Goal: Task Accomplishment & Management: Manage account settings

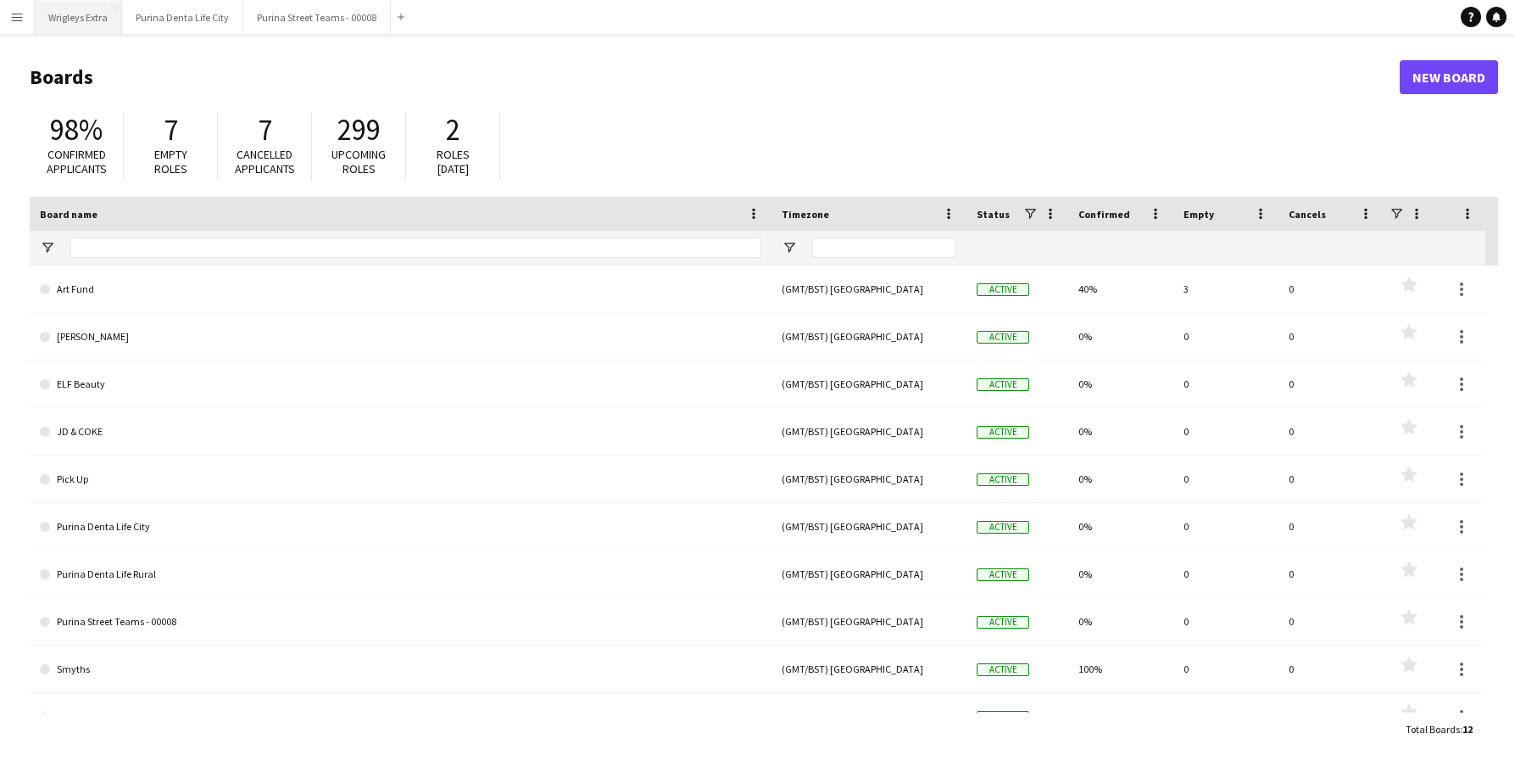
click at [85, 14] on button "Wrigleys Extra Close" at bounding box center [78, 17] width 87 height 33
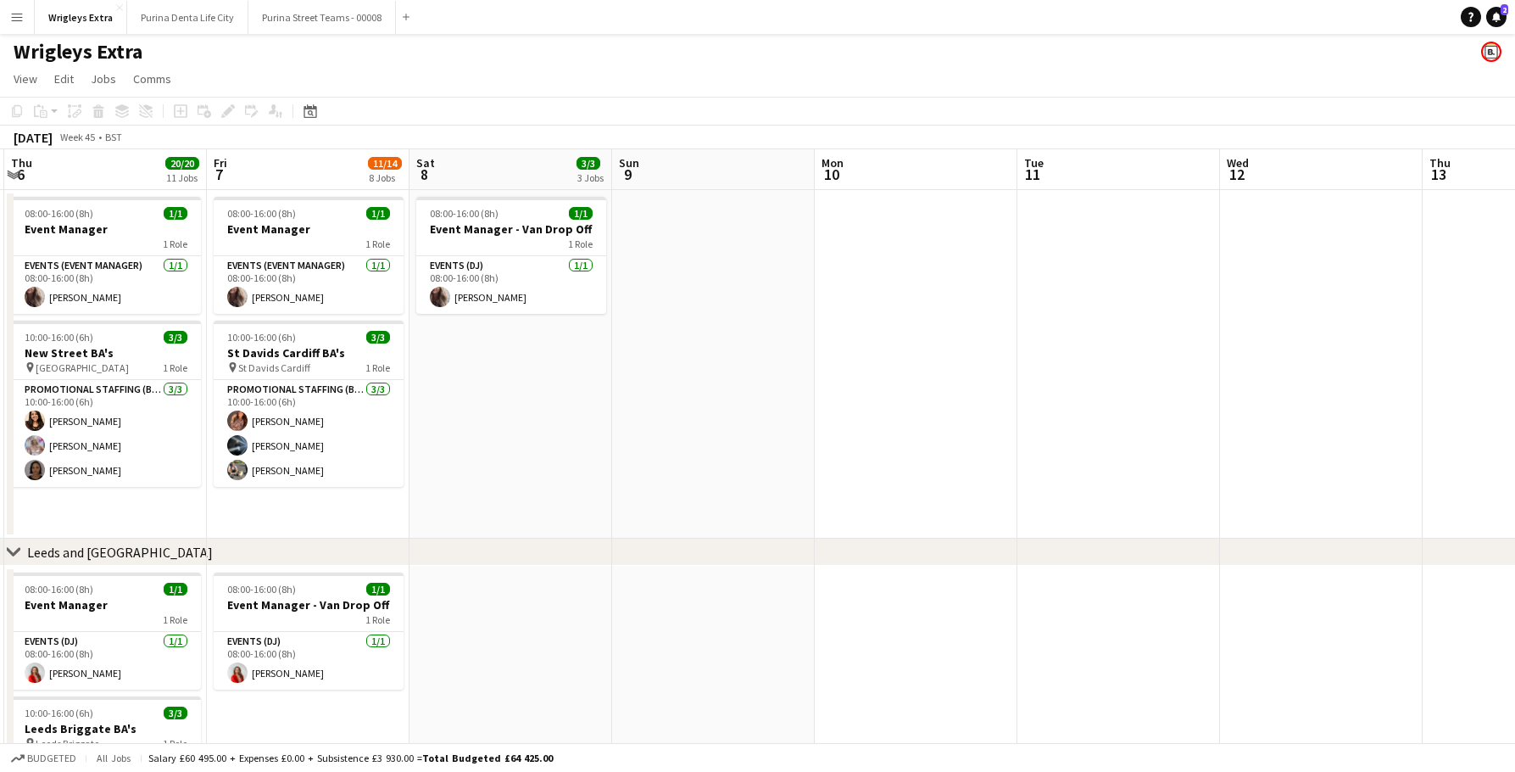
scroll to position [0, 607]
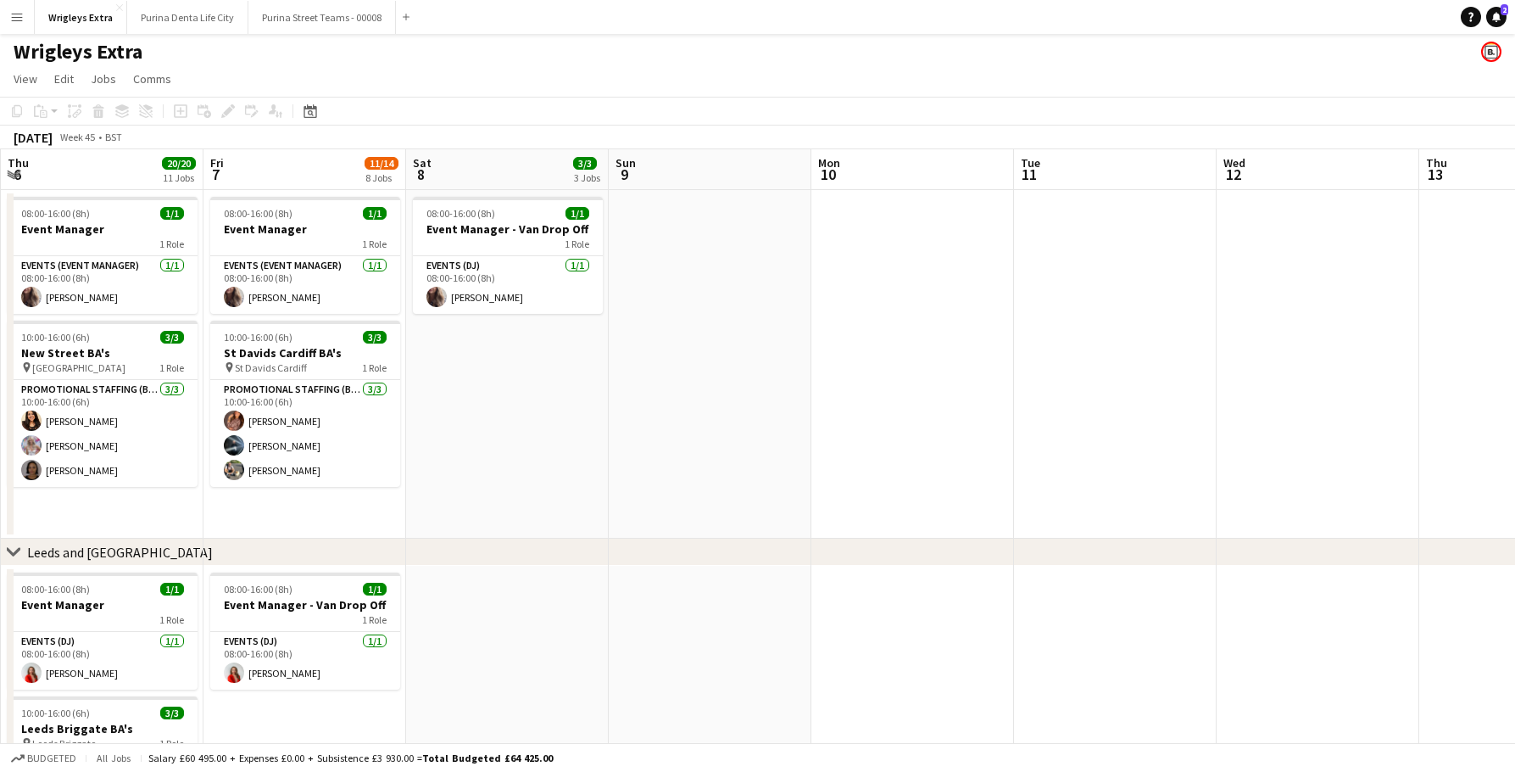
click at [14, 15] on app-icon "Menu" at bounding box center [17, 17] width 14 height 14
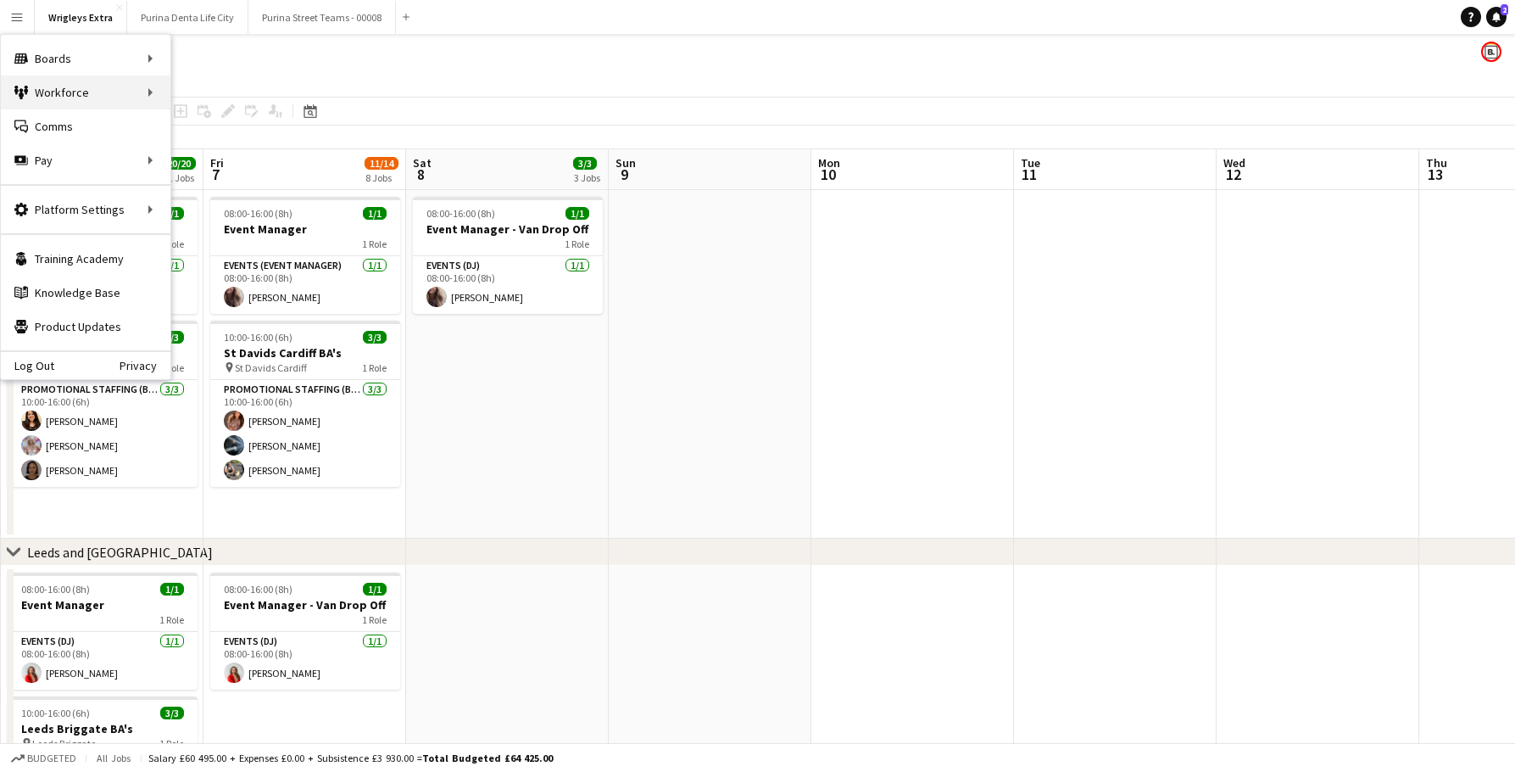
click at [89, 89] on div "Workforce Workforce" at bounding box center [86, 92] width 170 height 34
click at [638, 116] on app-toolbar "Copy Paste Paste Command V Paste with crew Command Shift V Paste linked Job [GE…" at bounding box center [757, 111] width 1515 height 29
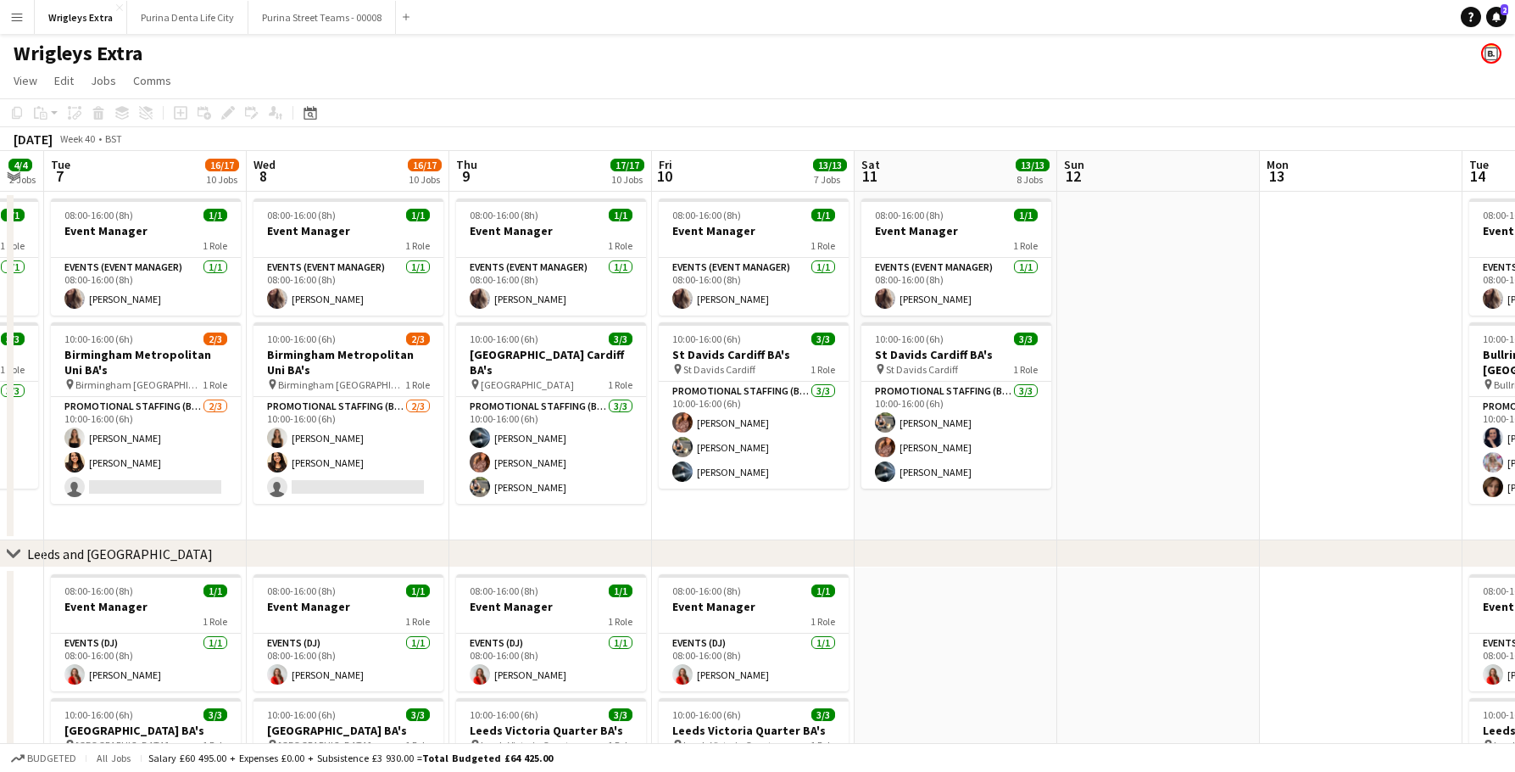
scroll to position [0, 503]
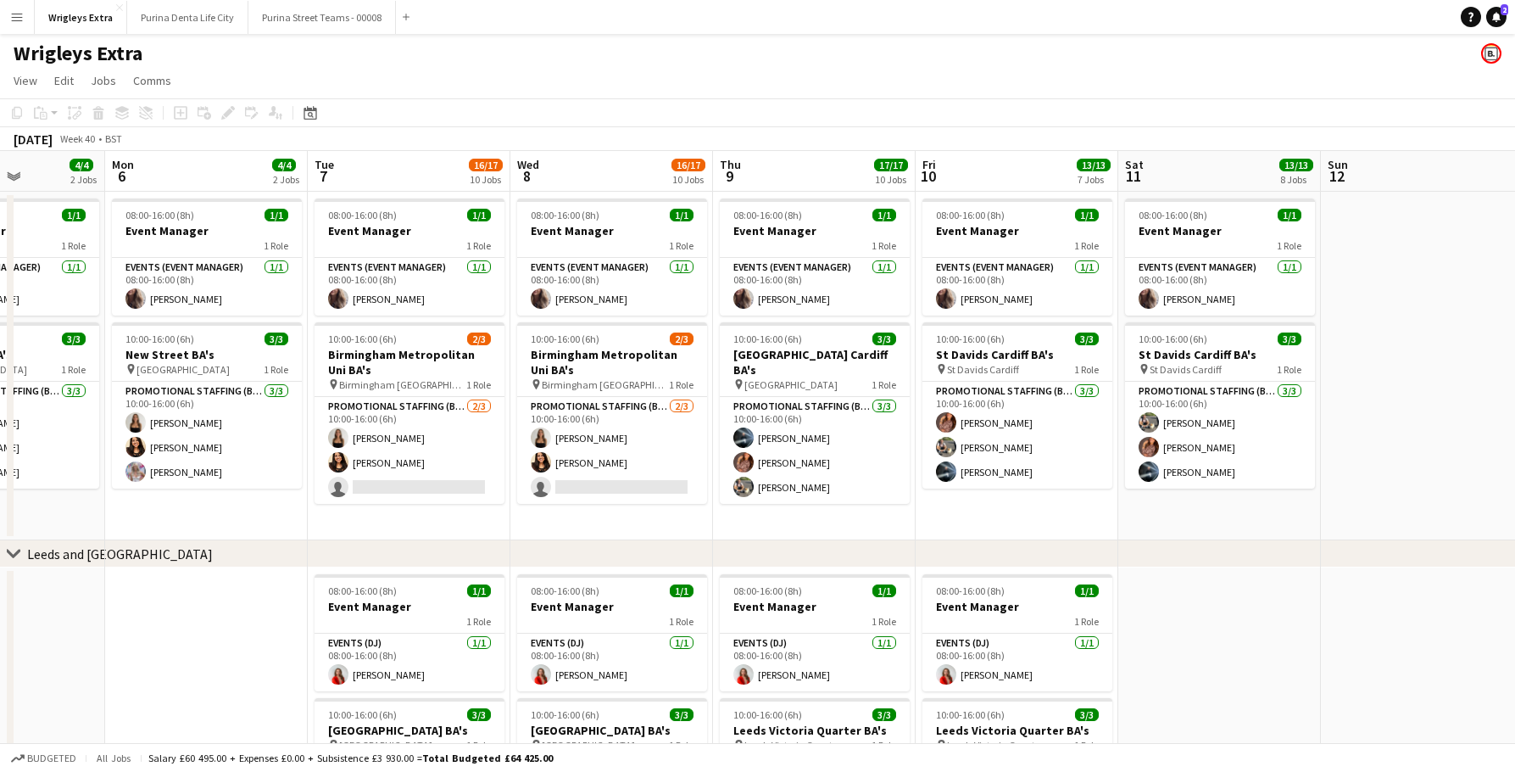
click at [21, 9] on button "Menu" at bounding box center [17, 17] width 34 height 34
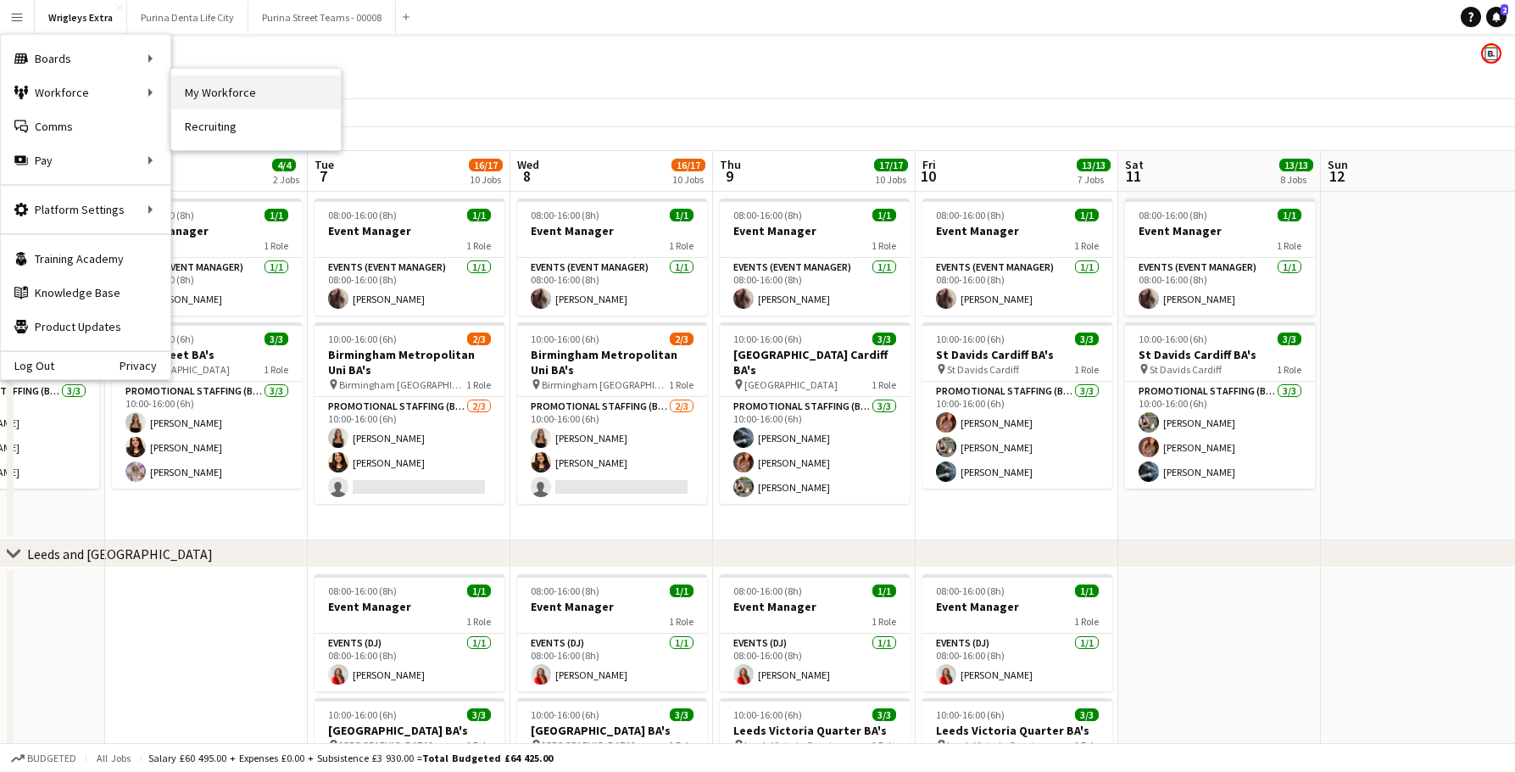
click at [205, 101] on link "My Workforce" at bounding box center [256, 92] width 170 height 34
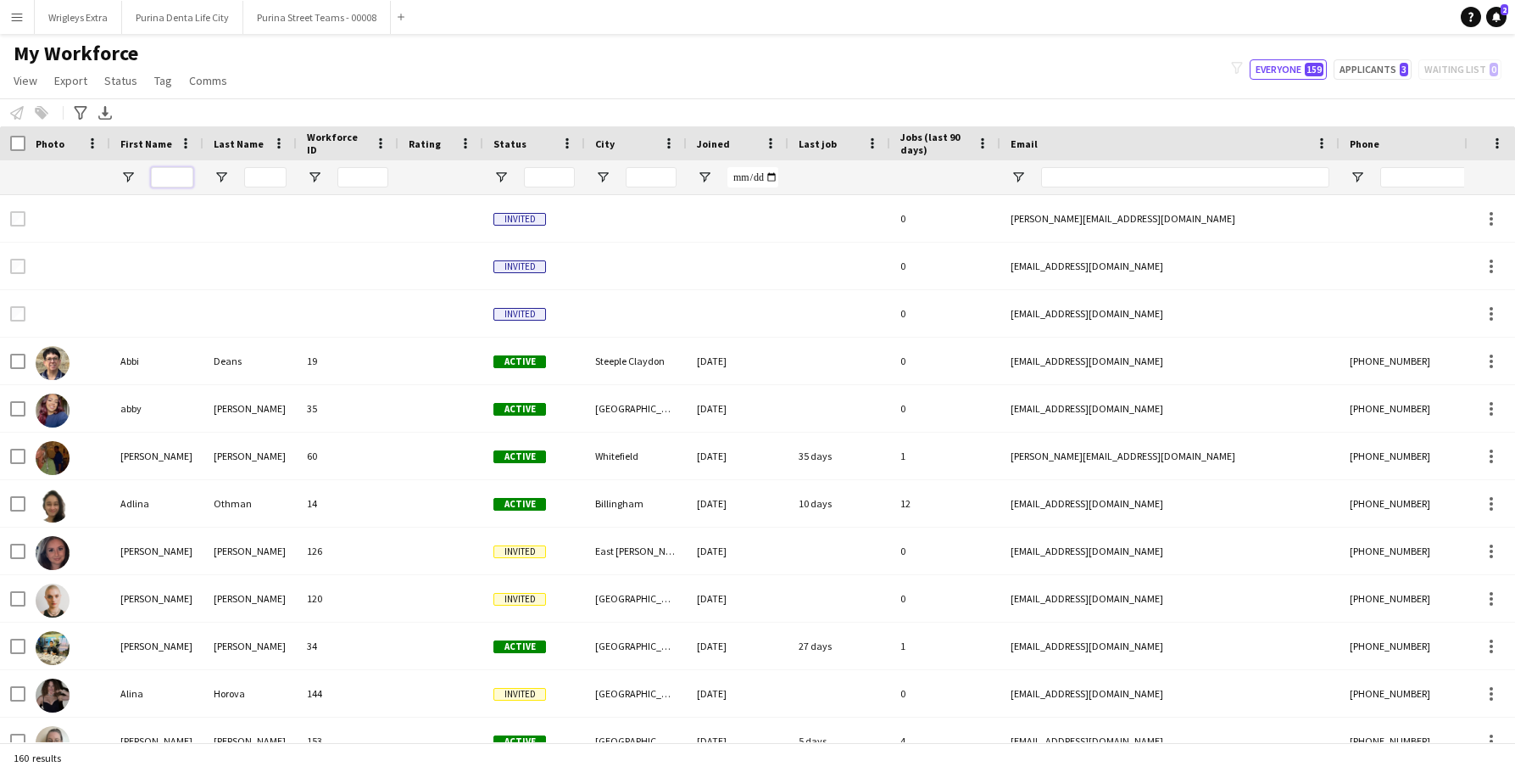
click at [185, 171] on input "First Name Filter Input" at bounding box center [172, 177] width 42 height 20
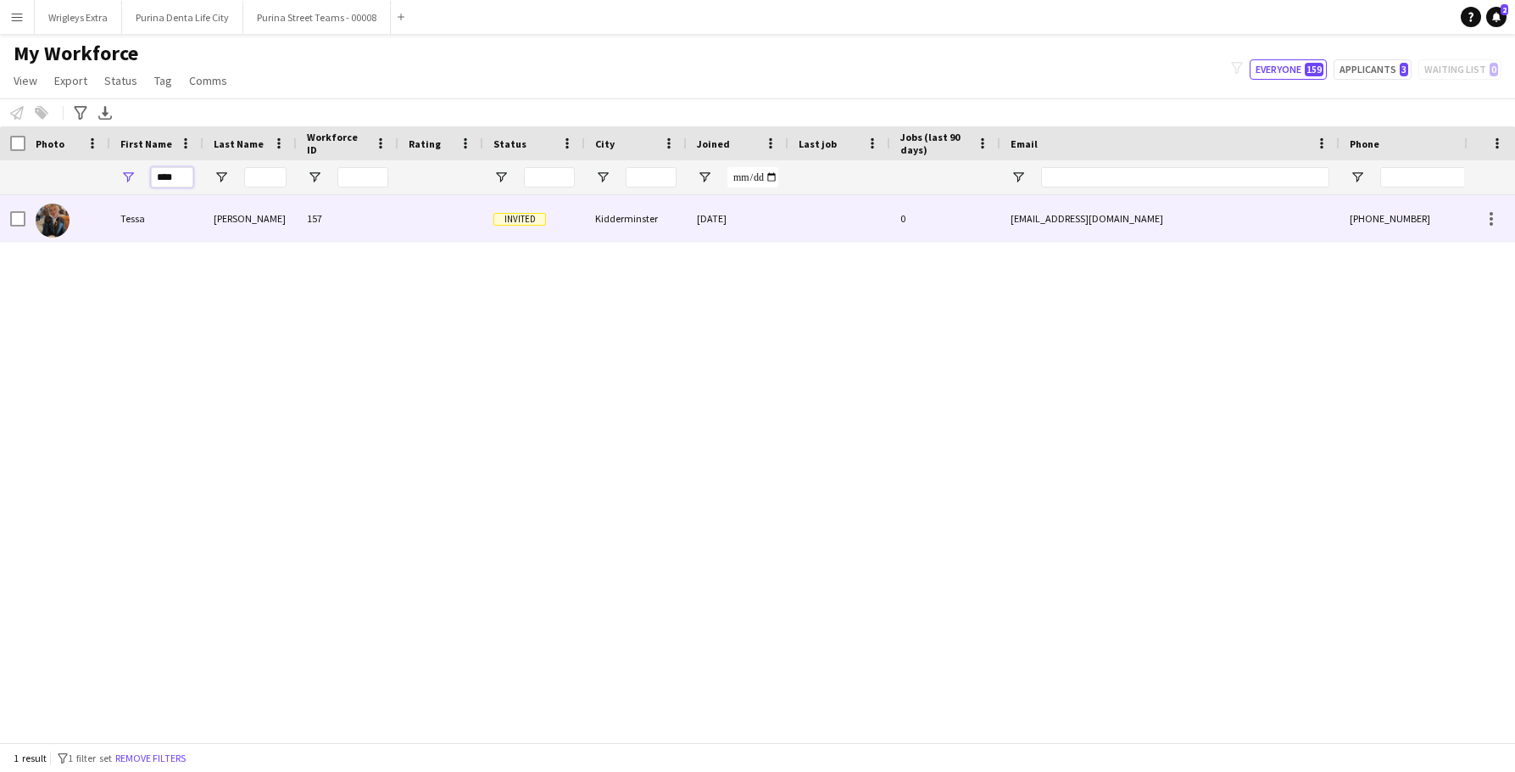
type input "****"
click at [191, 207] on div "Tessa" at bounding box center [156, 218] width 93 height 47
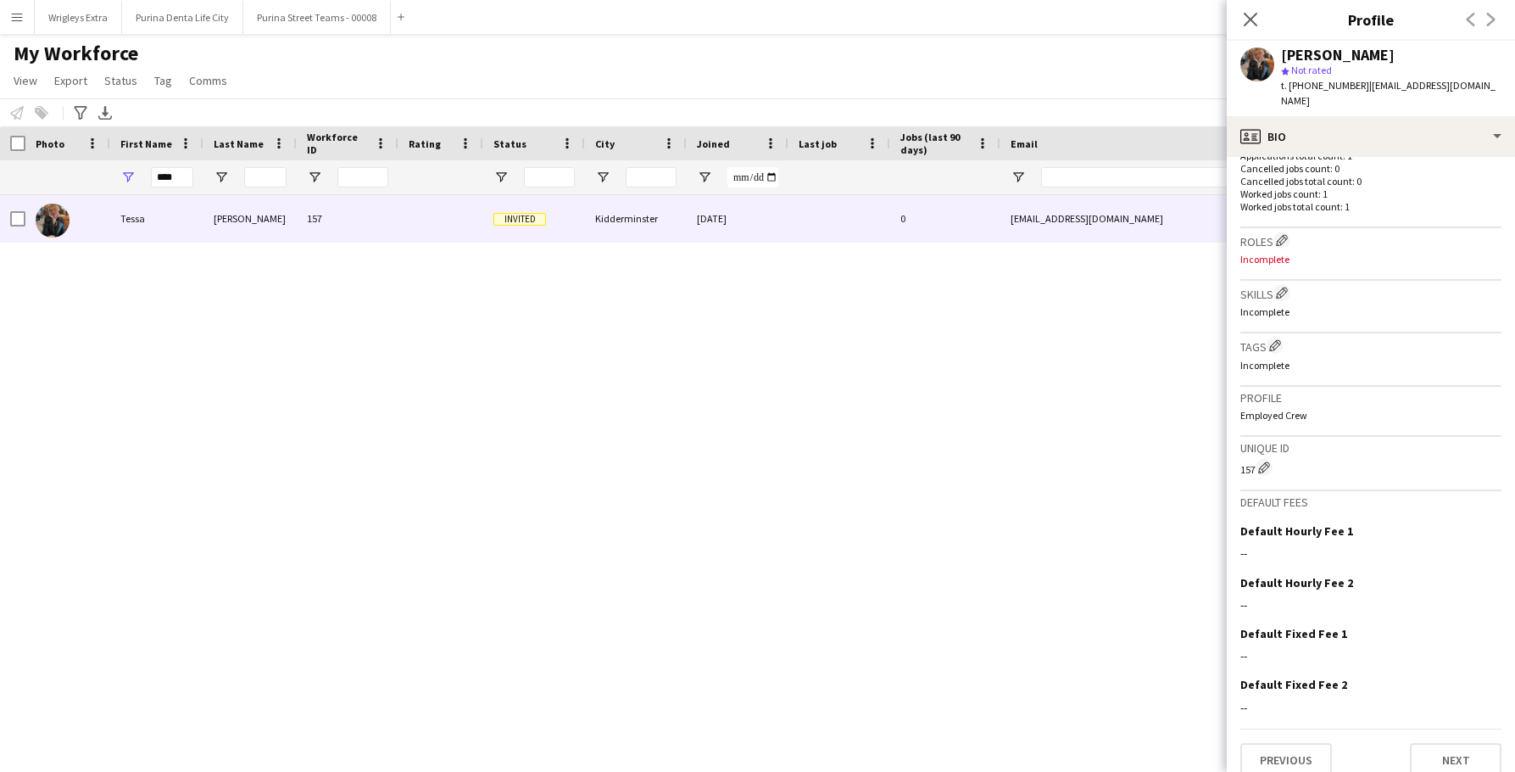
scroll to position [471, 0]
click at [1300, 744] on button "Previous" at bounding box center [1287, 761] width 92 height 34
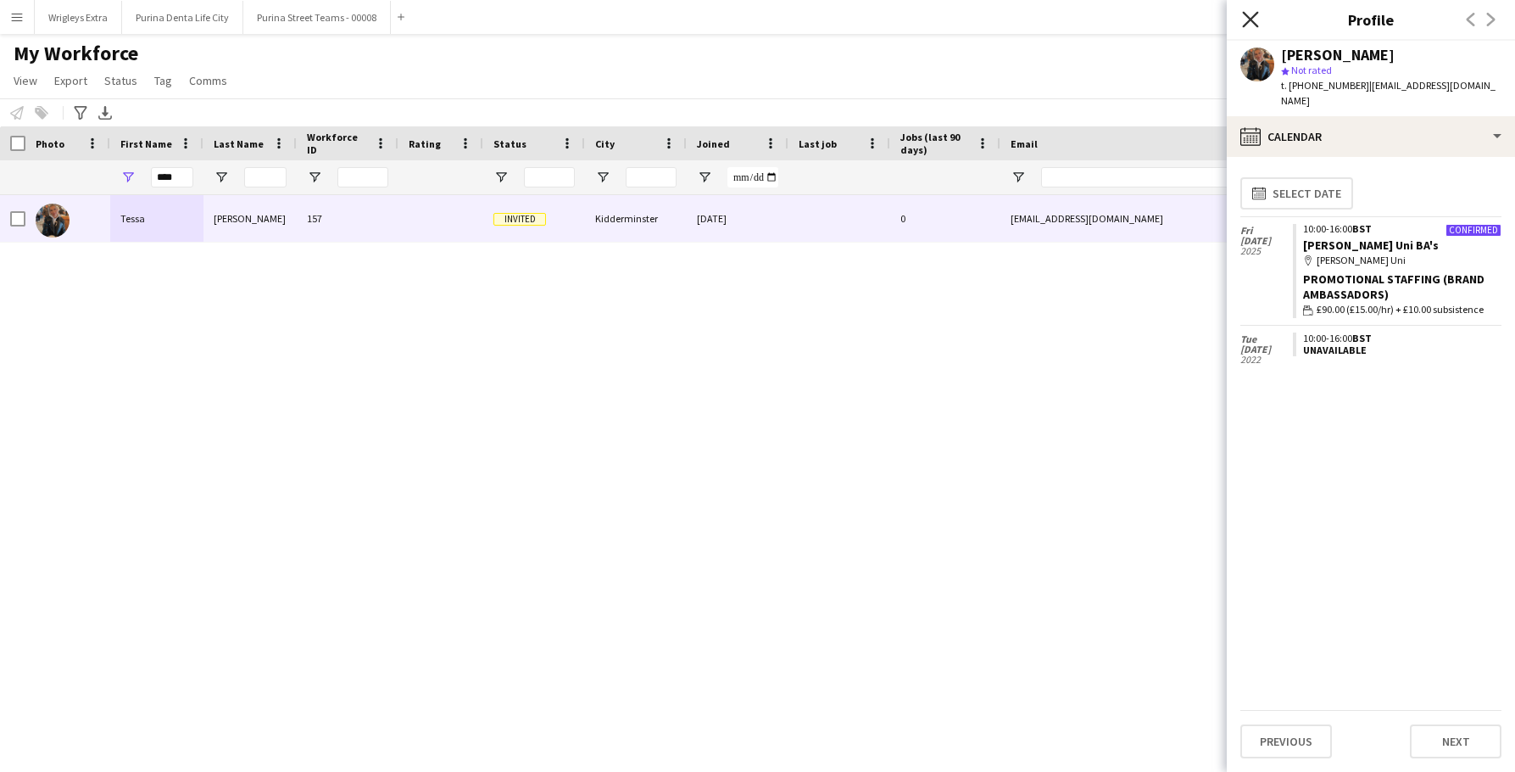
click at [1251, 20] on icon at bounding box center [1250, 19] width 16 height 16
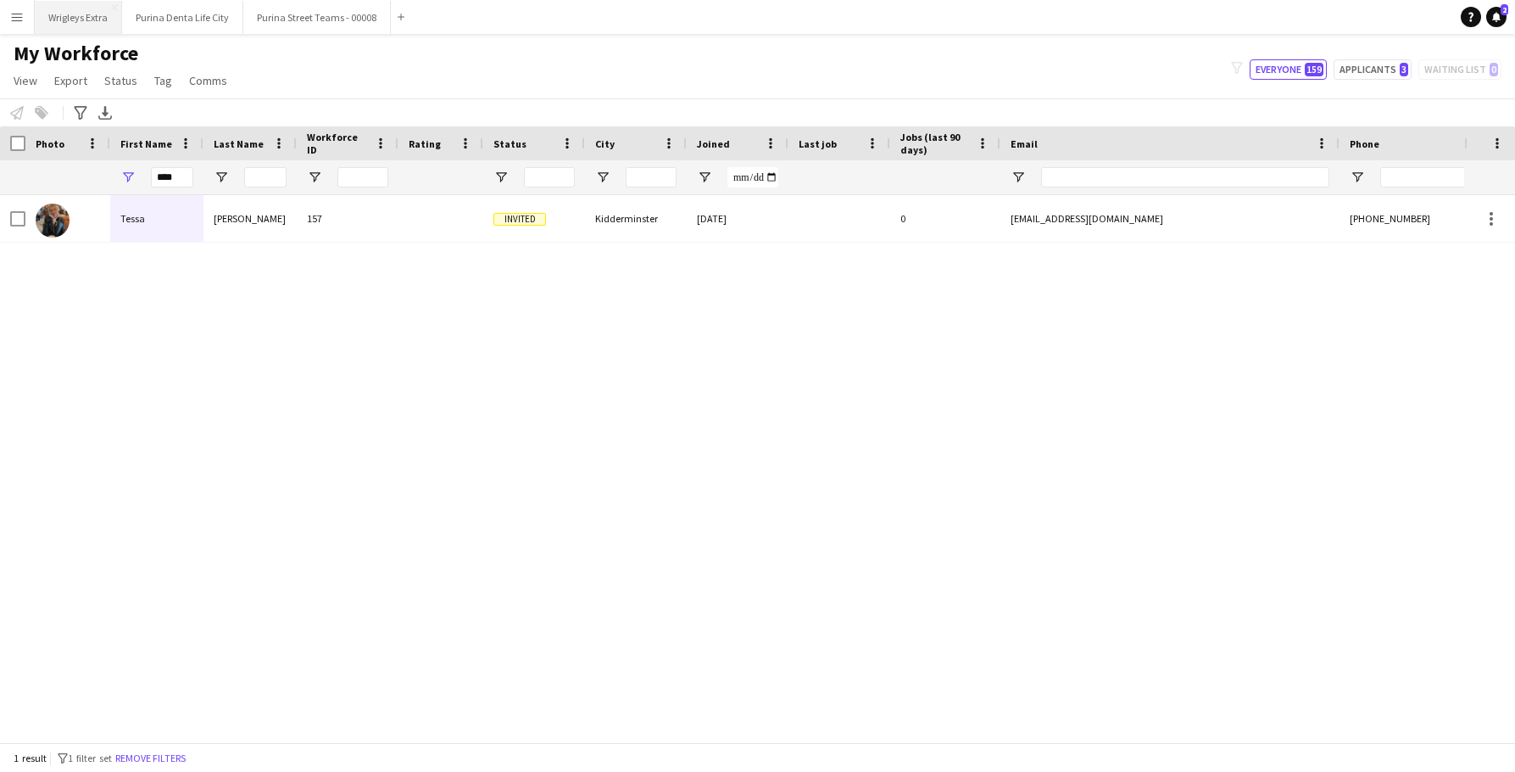
click at [92, 23] on button "Wrigleys Extra Close" at bounding box center [78, 17] width 87 height 33
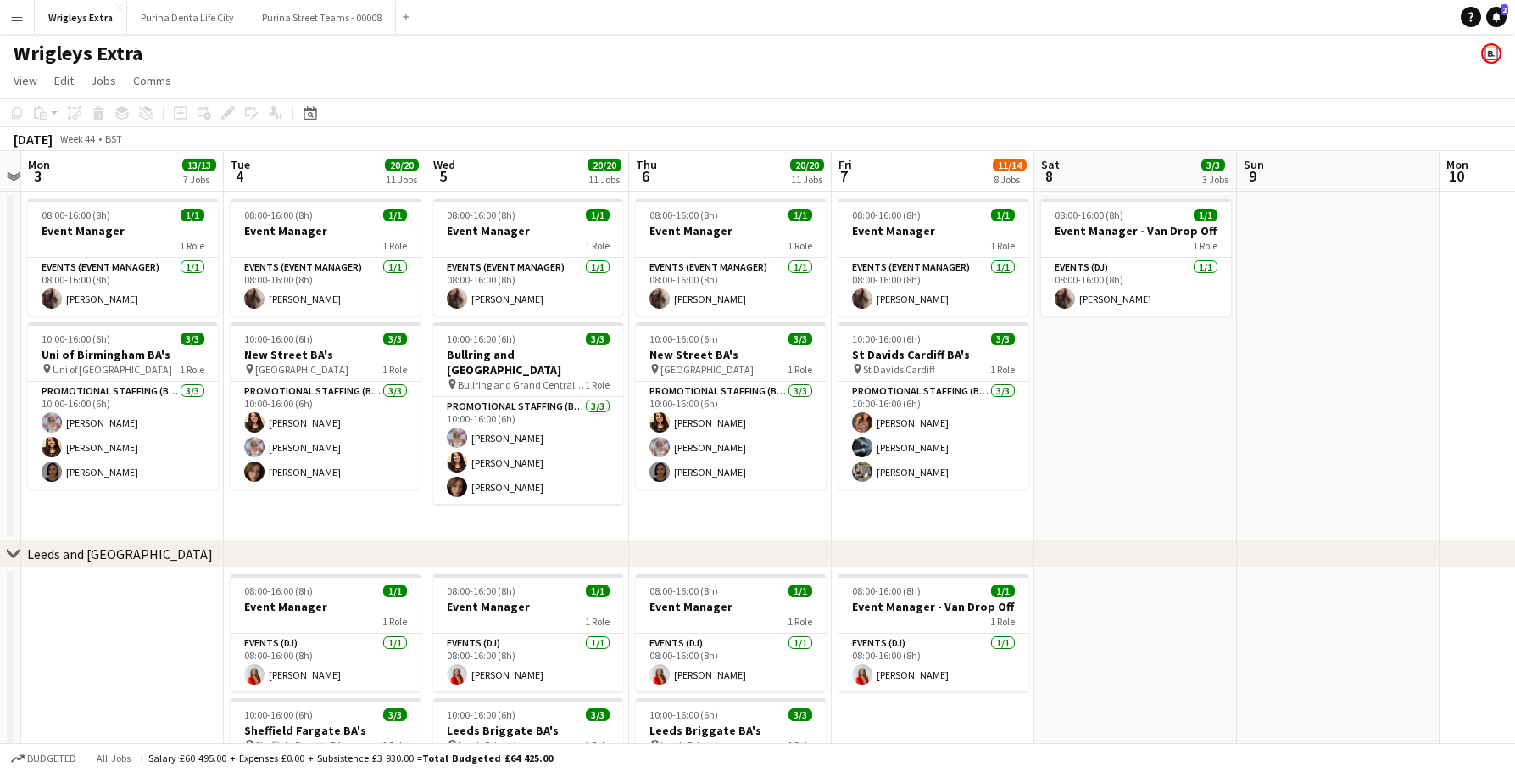
scroll to position [0, 360]
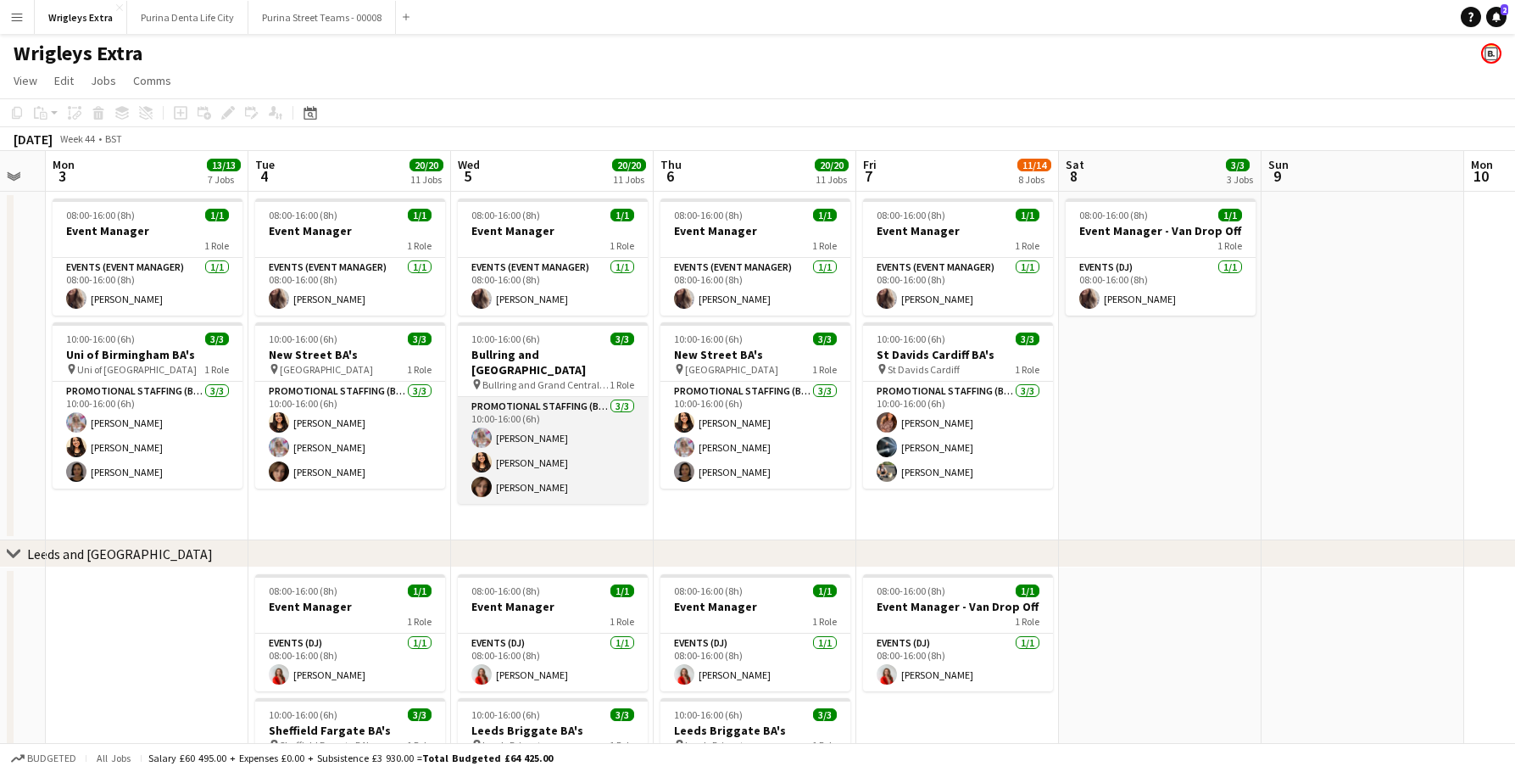
click at [592, 479] on app-card-role "Promotional Staffing (Brand Ambassadors) [DATE] 10:00-16:00 (6h) [PERSON_NAME] …" at bounding box center [553, 450] width 190 height 107
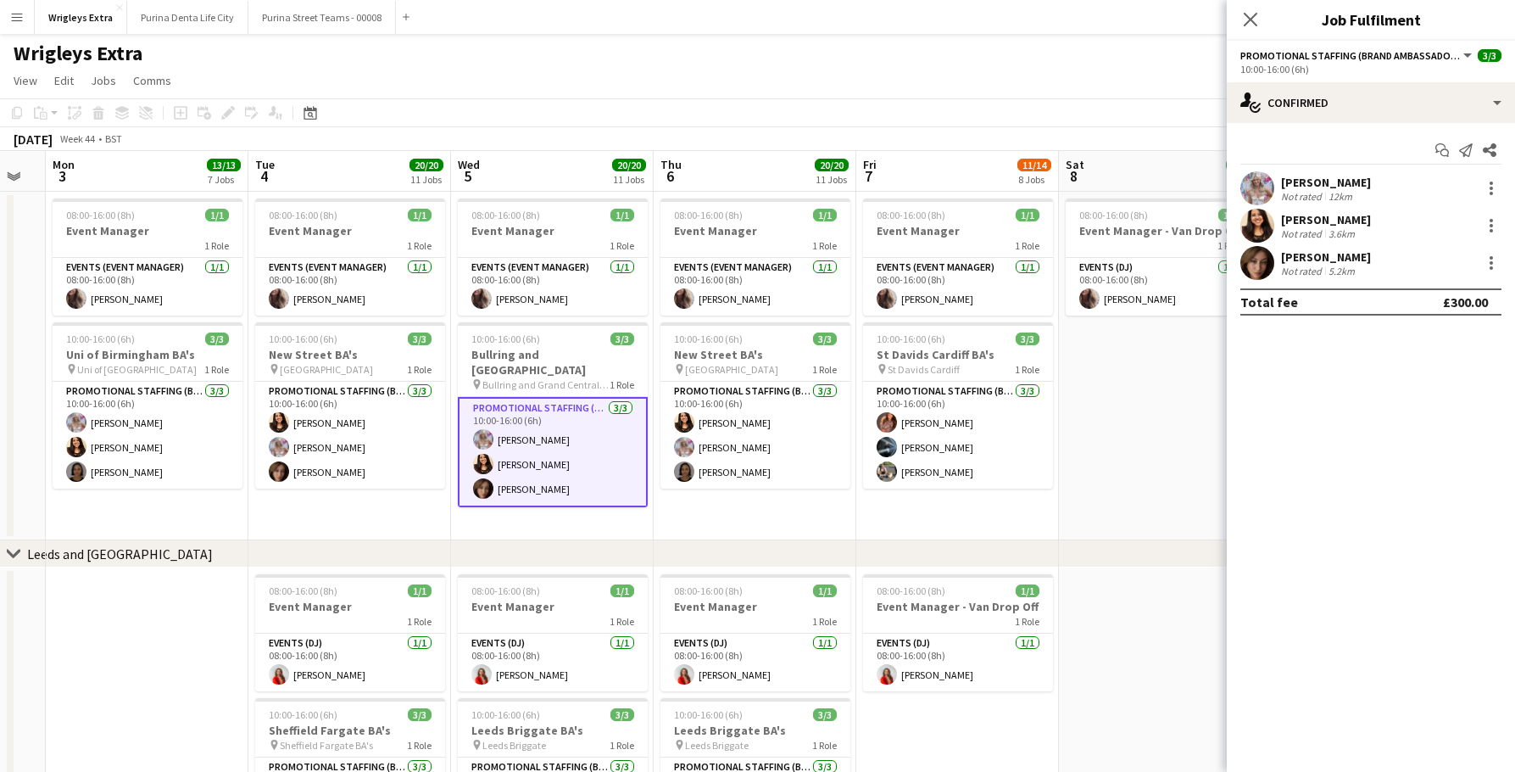
click at [1252, 268] on app-user-avatar at bounding box center [1258, 263] width 34 height 34
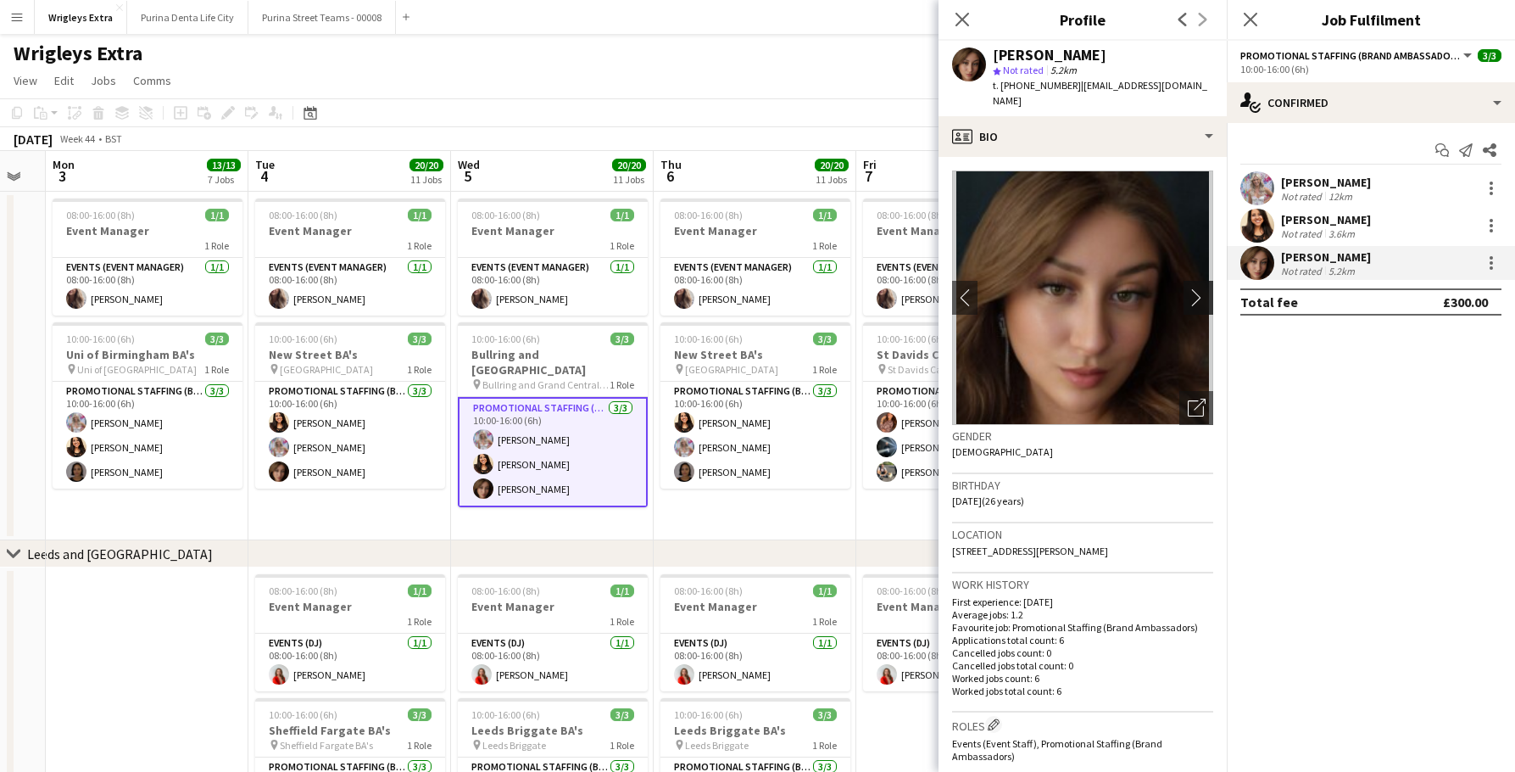
click at [1202, 288] on app-icon "chevron-right" at bounding box center [1201, 297] width 26 height 18
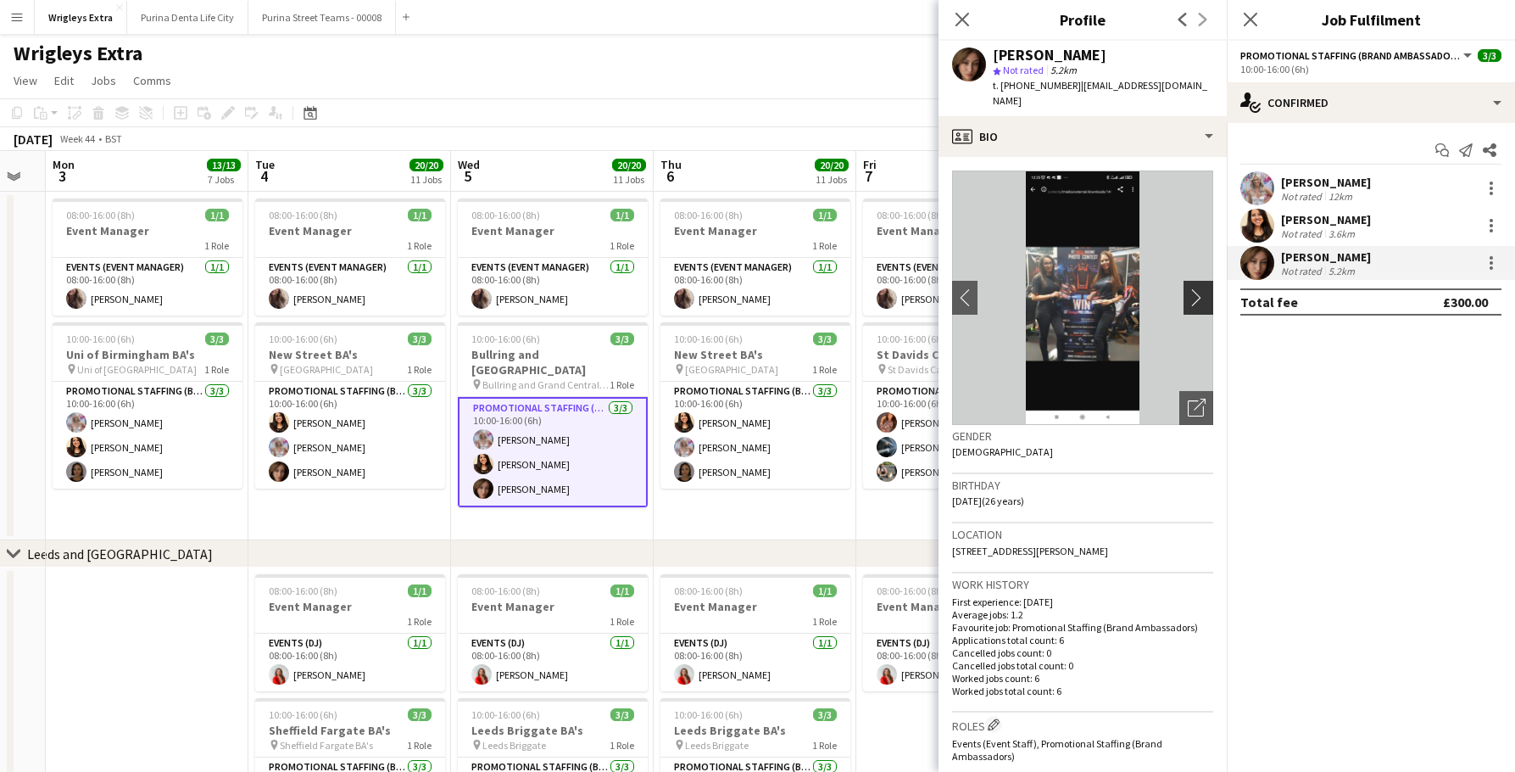
click at [1197, 296] on app-icon "chevron-right" at bounding box center [1201, 297] width 26 height 18
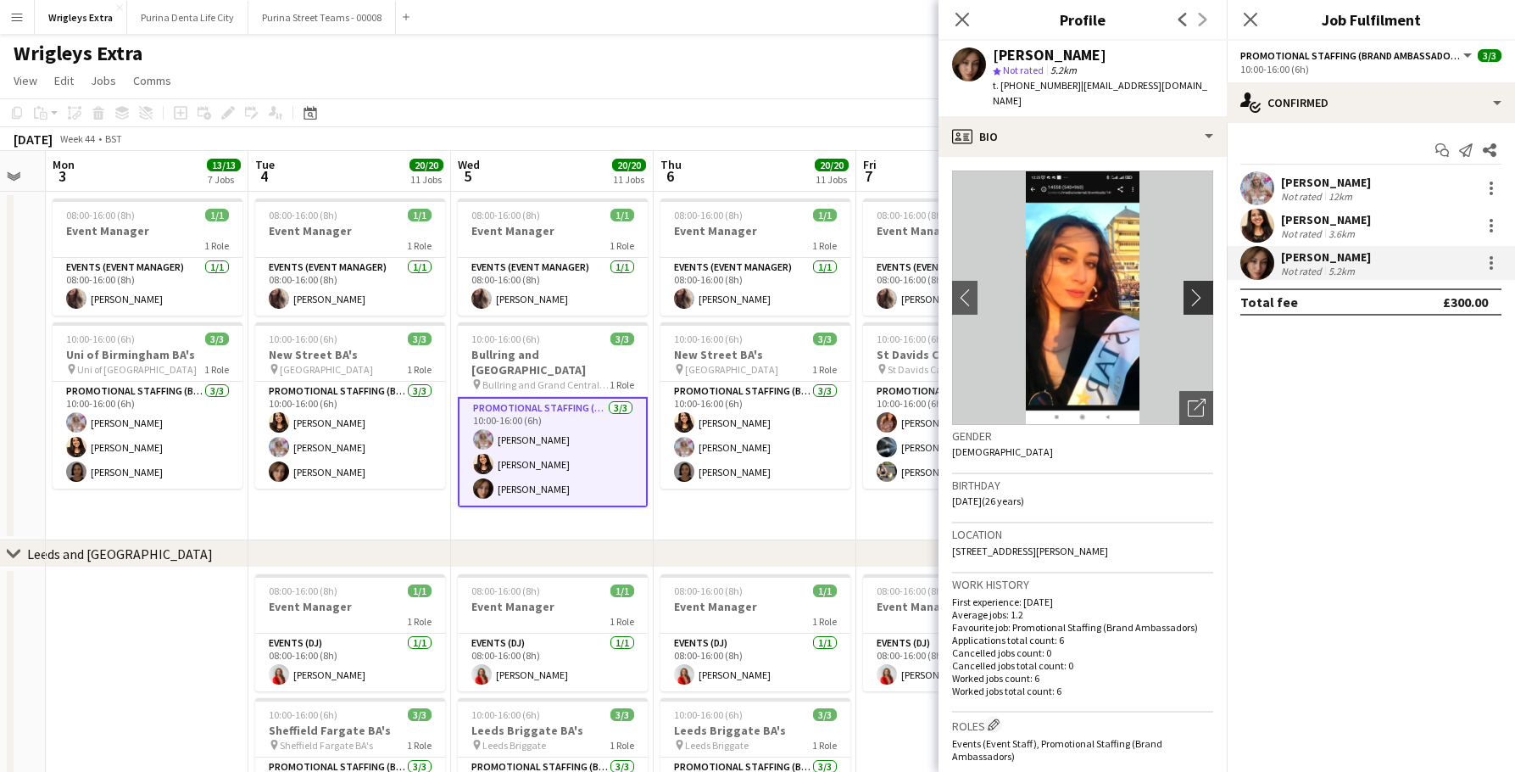
click at [1206, 298] on app-icon "chevron-right" at bounding box center [1201, 297] width 26 height 18
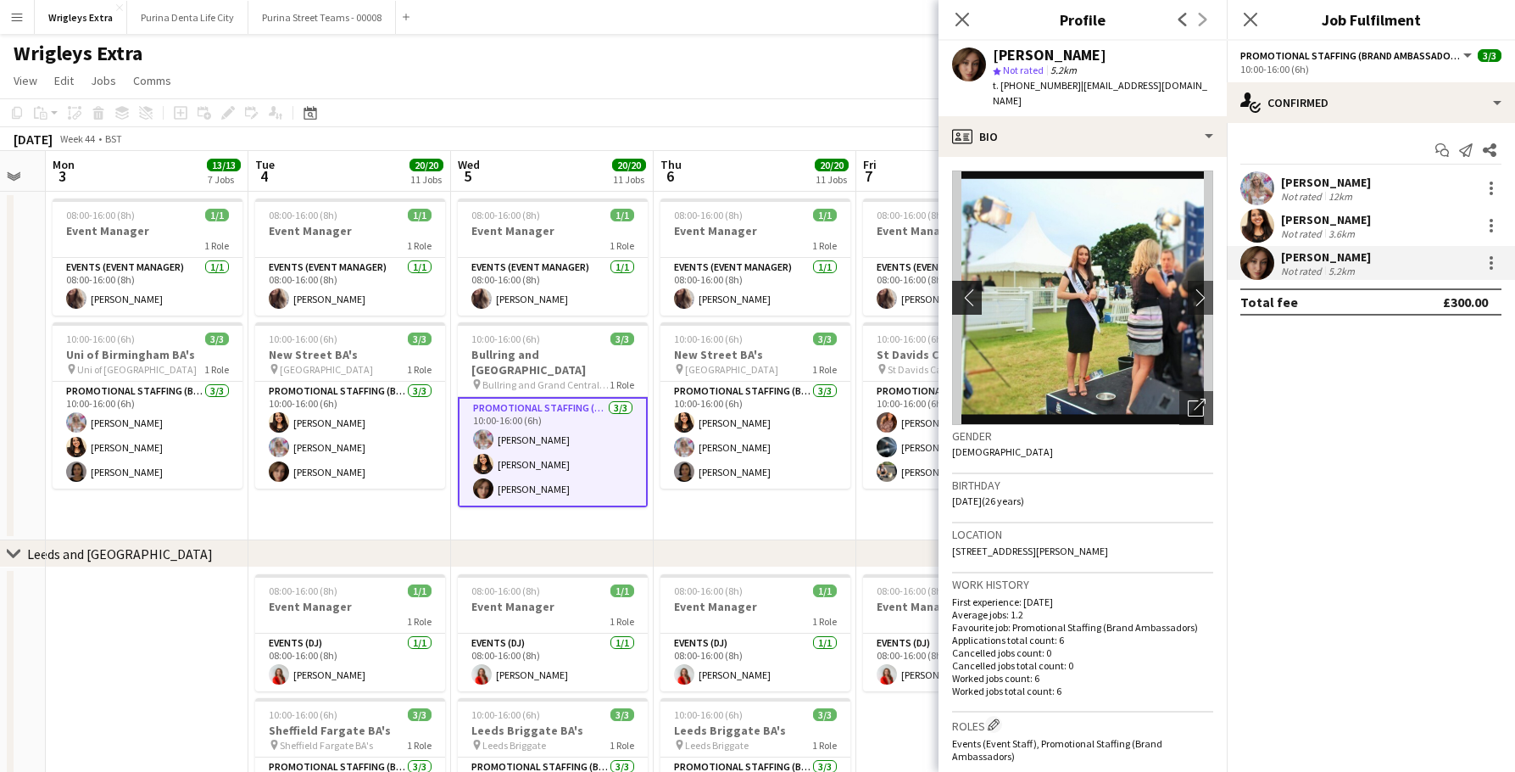
click at [971, 293] on app-icon "chevron-left" at bounding box center [965, 297] width 26 height 18
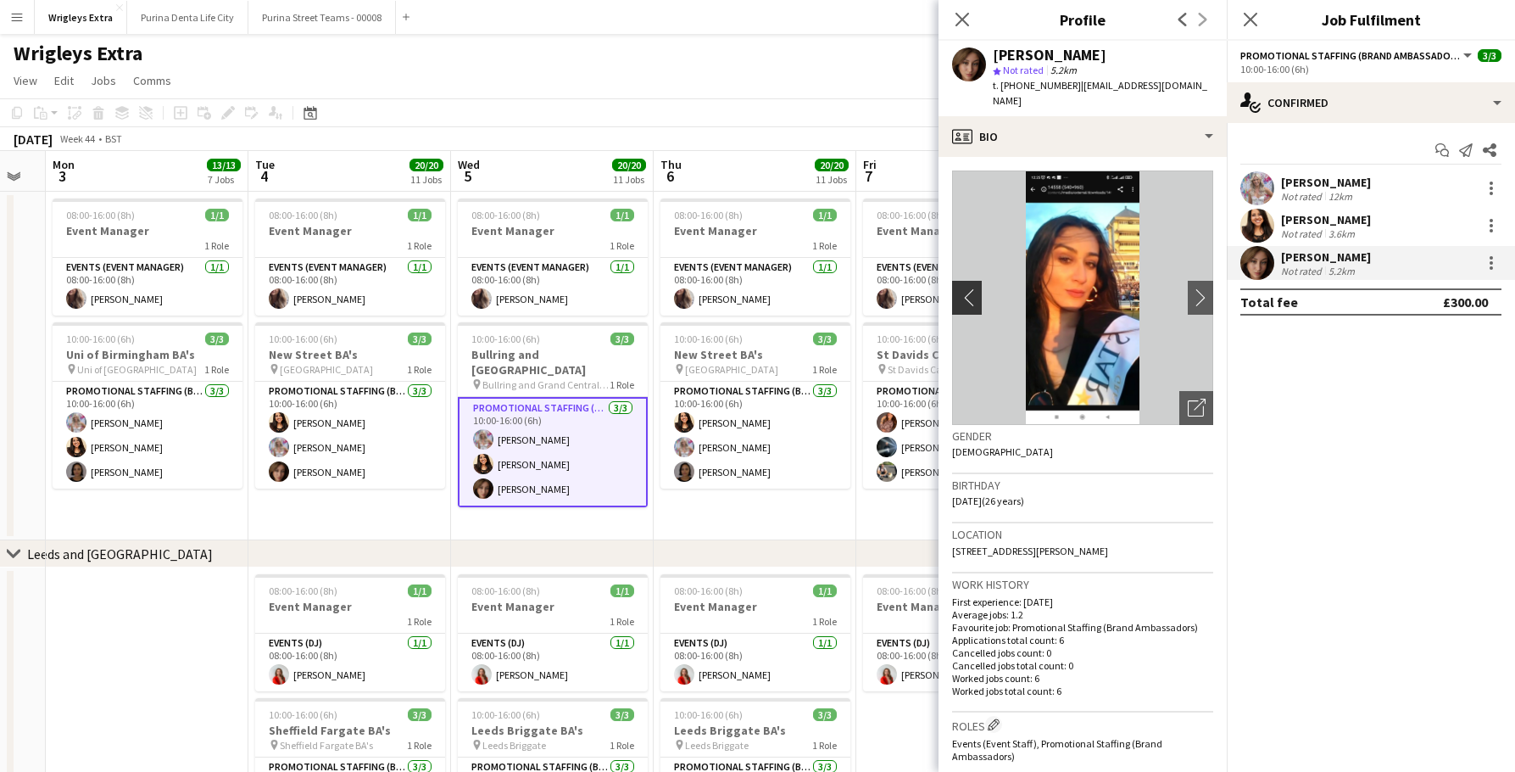
click at [971, 293] on app-icon "chevron-left" at bounding box center [965, 297] width 26 height 18
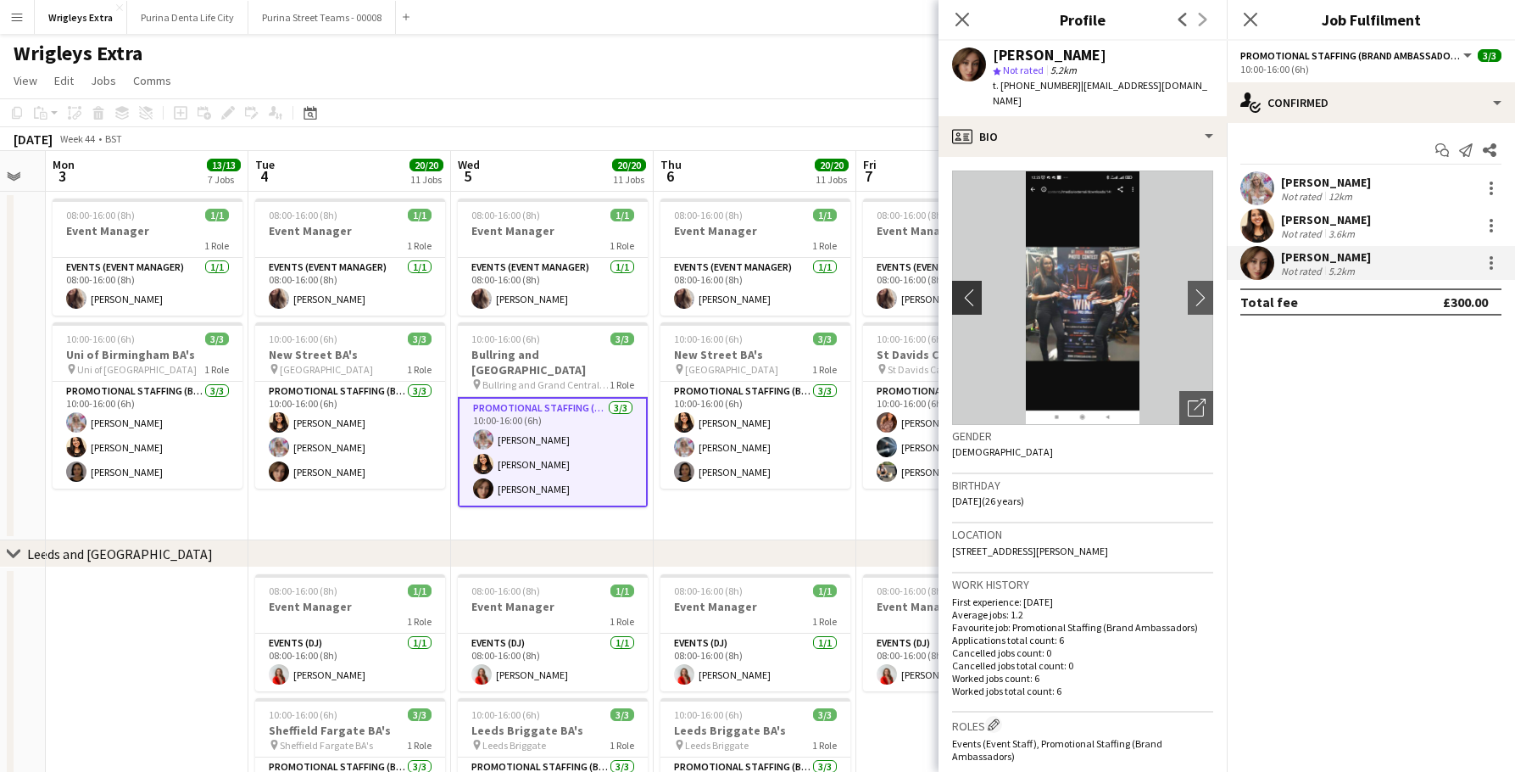
click at [971, 293] on app-icon "chevron-left" at bounding box center [965, 297] width 26 height 18
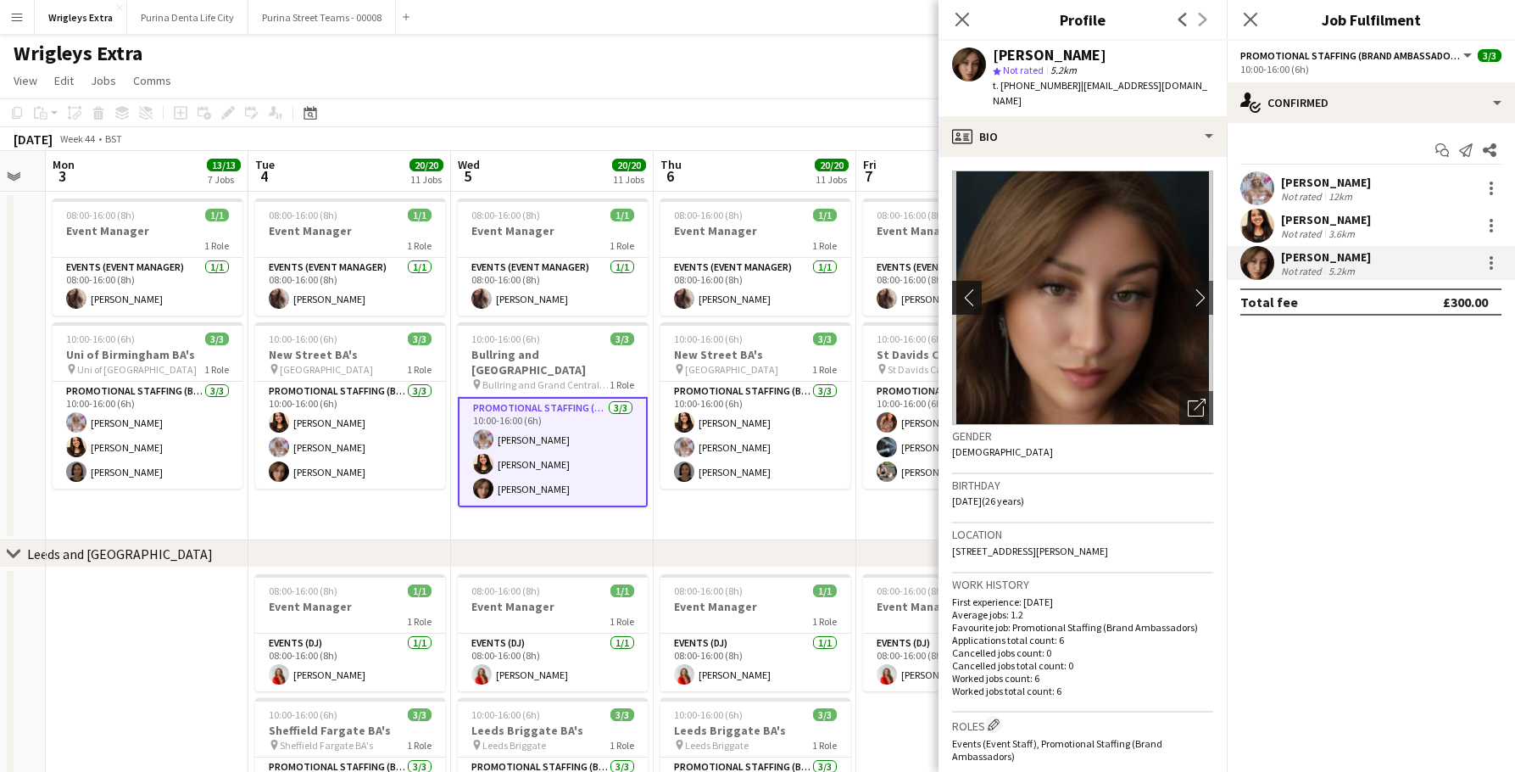
click at [971, 293] on app-icon "chevron-left" at bounding box center [965, 297] width 26 height 18
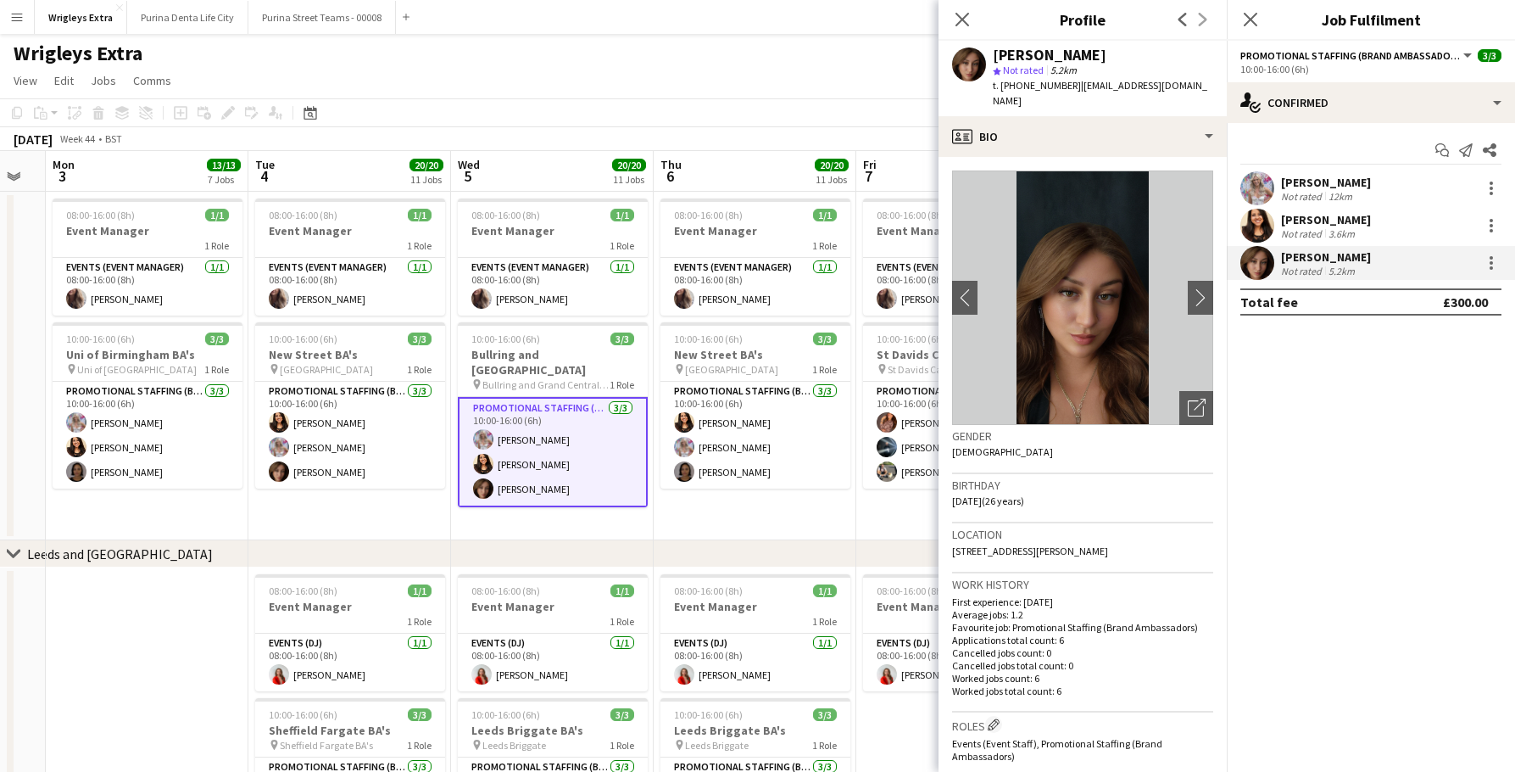
click at [854, 105] on app-toolbar "Copy Paste Paste Command V Paste with crew Command Shift V Paste linked Job [GE…" at bounding box center [757, 112] width 1515 height 29
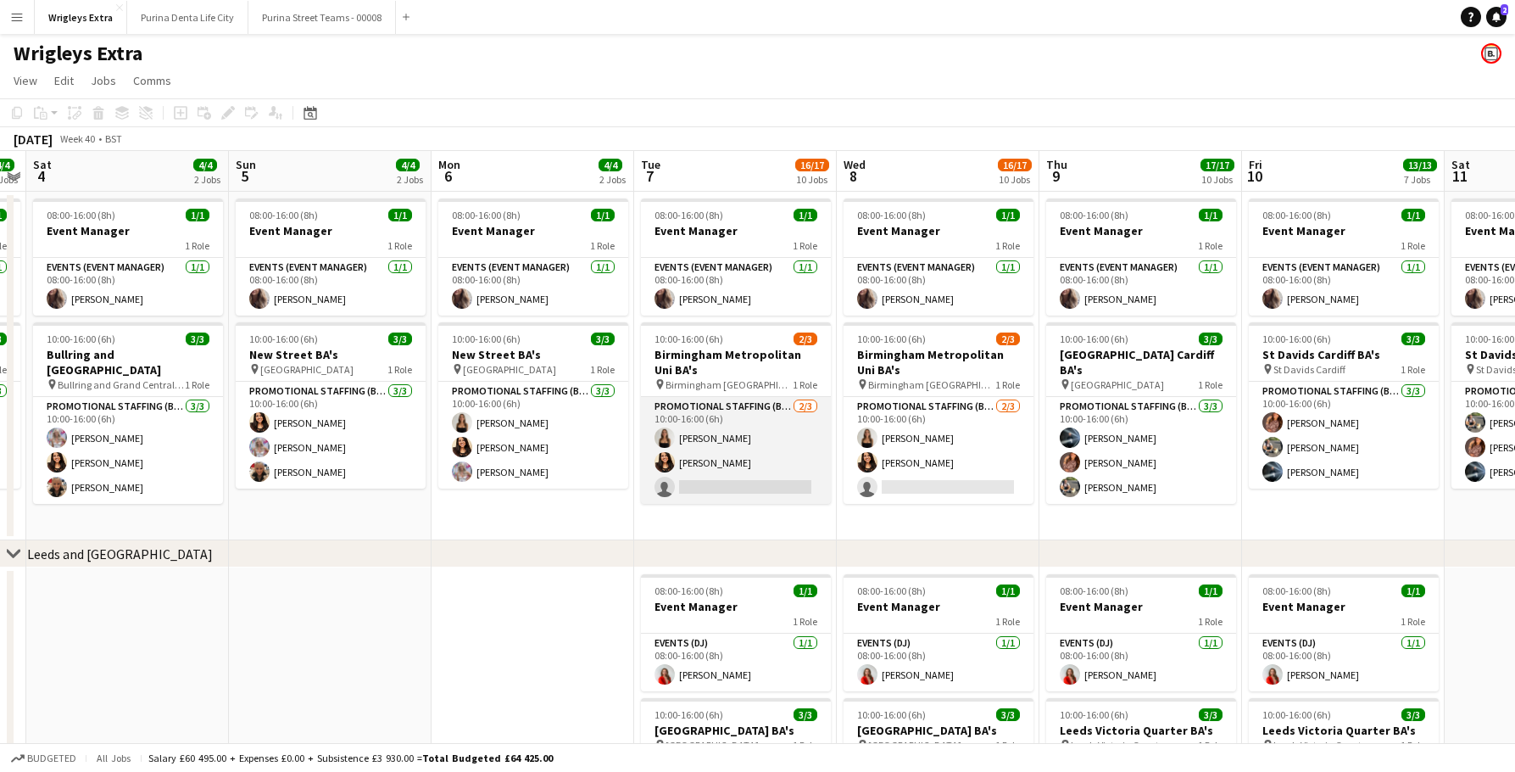
scroll to position [0, 583]
click at [773, 482] on app-card-role "Promotional Staffing (Brand Ambassadors) [DATE] 10:00-16:00 (6h) [PERSON_NAME] …" at bounding box center [735, 450] width 190 height 107
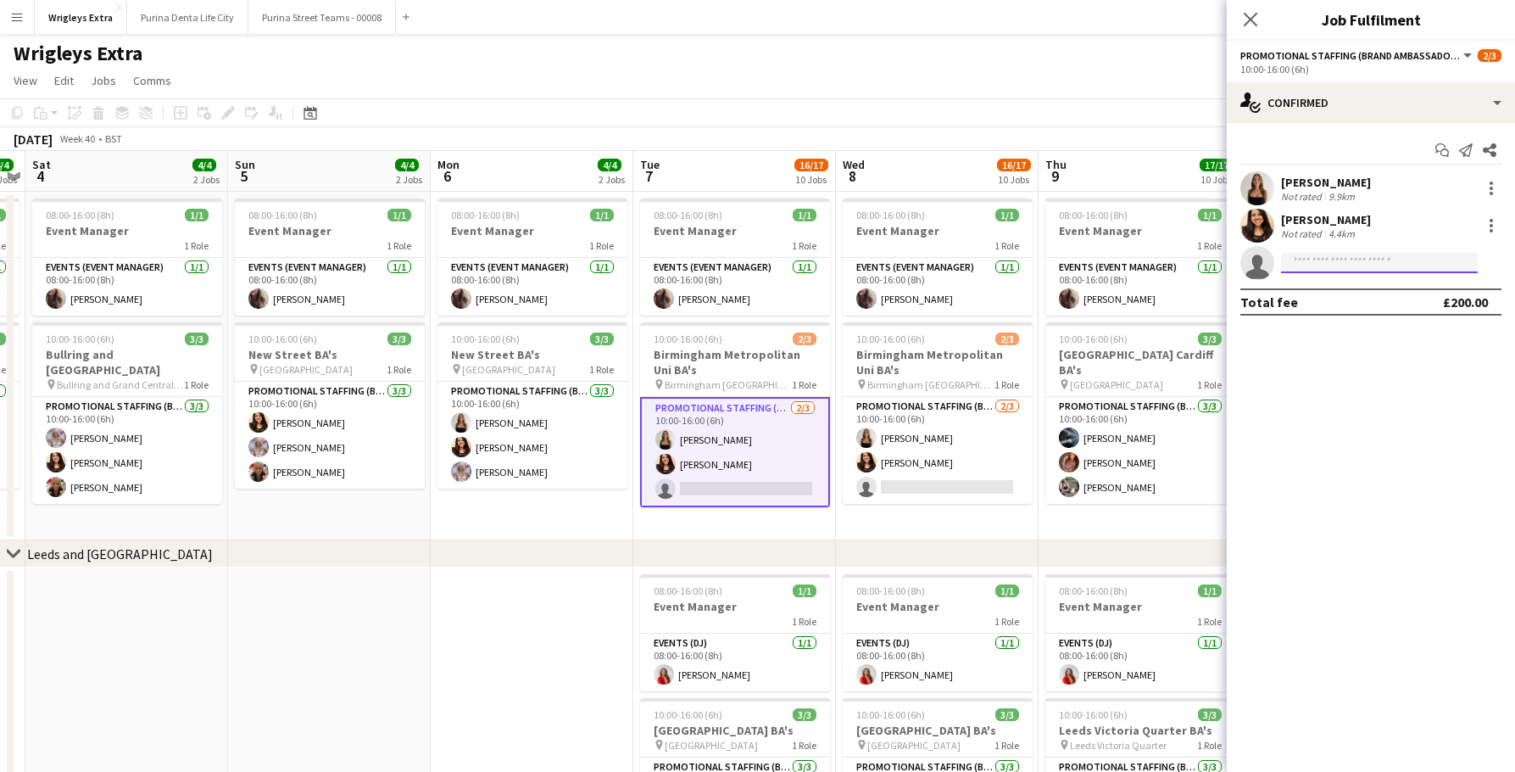
click at [1332, 265] on input at bounding box center [1379, 263] width 197 height 20
type input "****"
click at [1333, 318] on span "[PHONE_NUMBER]" at bounding box center [1380, 315] width 170 height 14
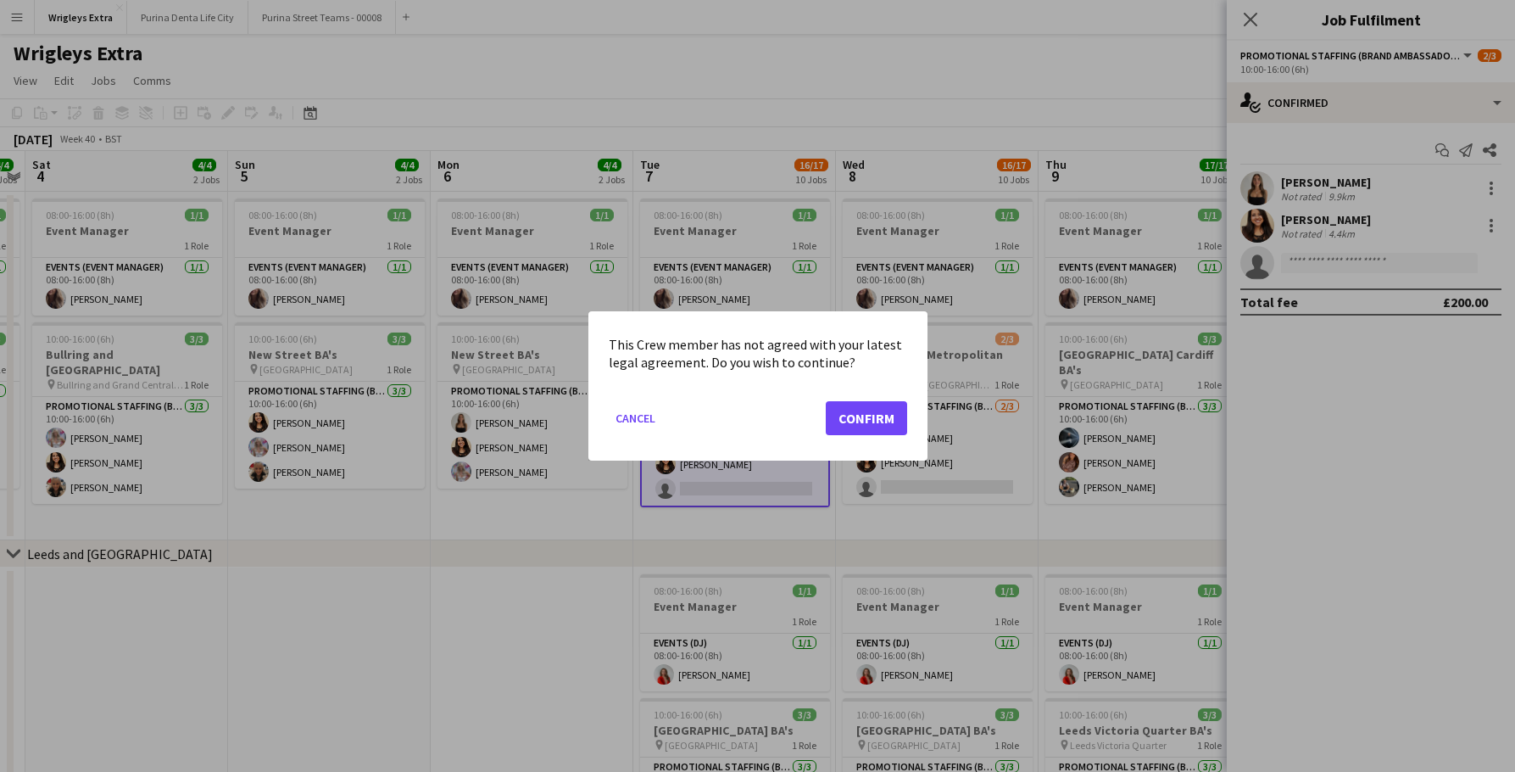
click at [852, 414] on button "Confirm" at bounding box center [866, 418] width 81 height 34
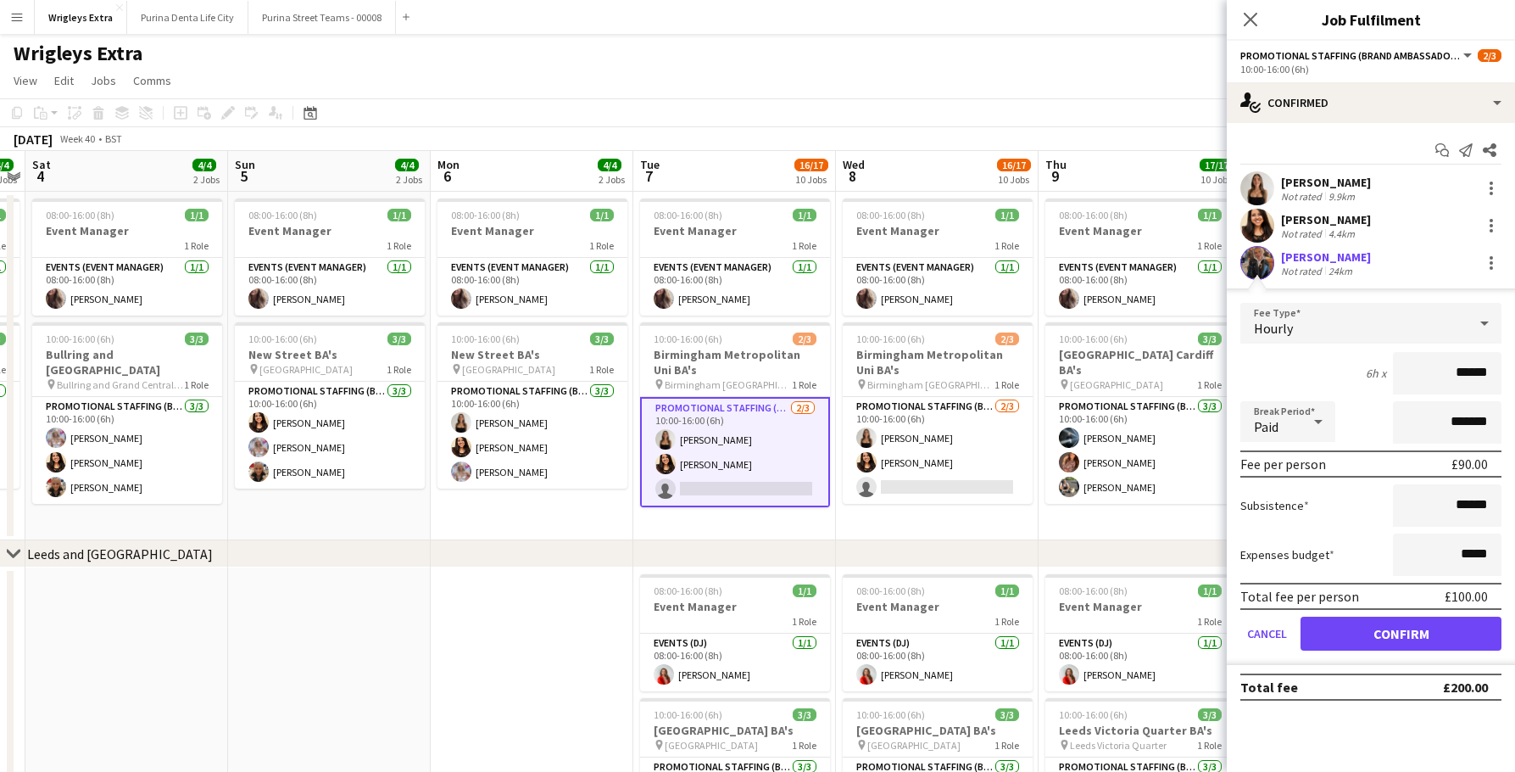
click at [1390, 640] on button "Confirm" at bounding box center [1401, 633] width 201 height 34
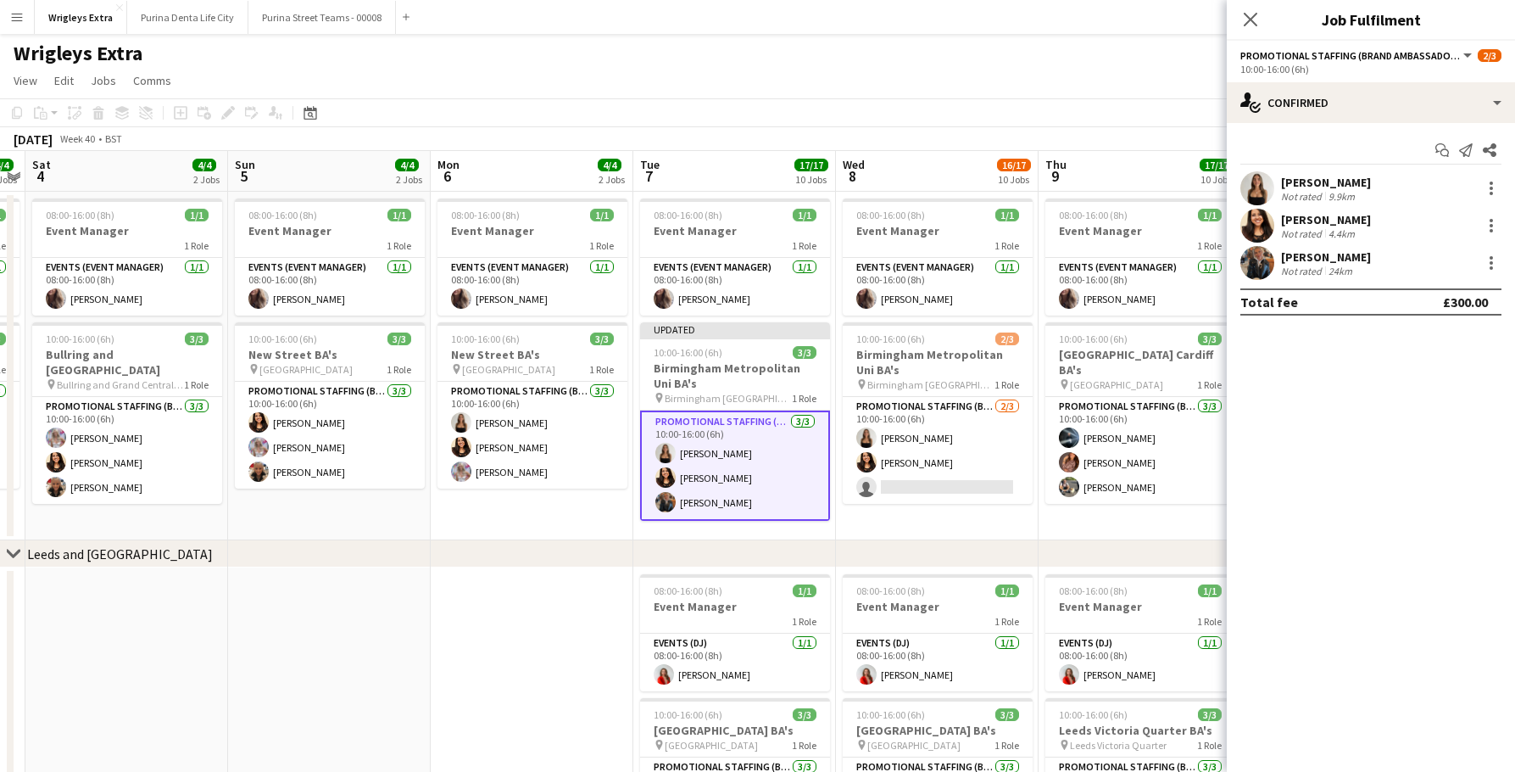
click at [1102, 93] on app-page-menu "View Day view expanded Day view collapsed Month view Date picker Jump to [DATE]…" at bounding box center [757, 82] width 1515 height 32
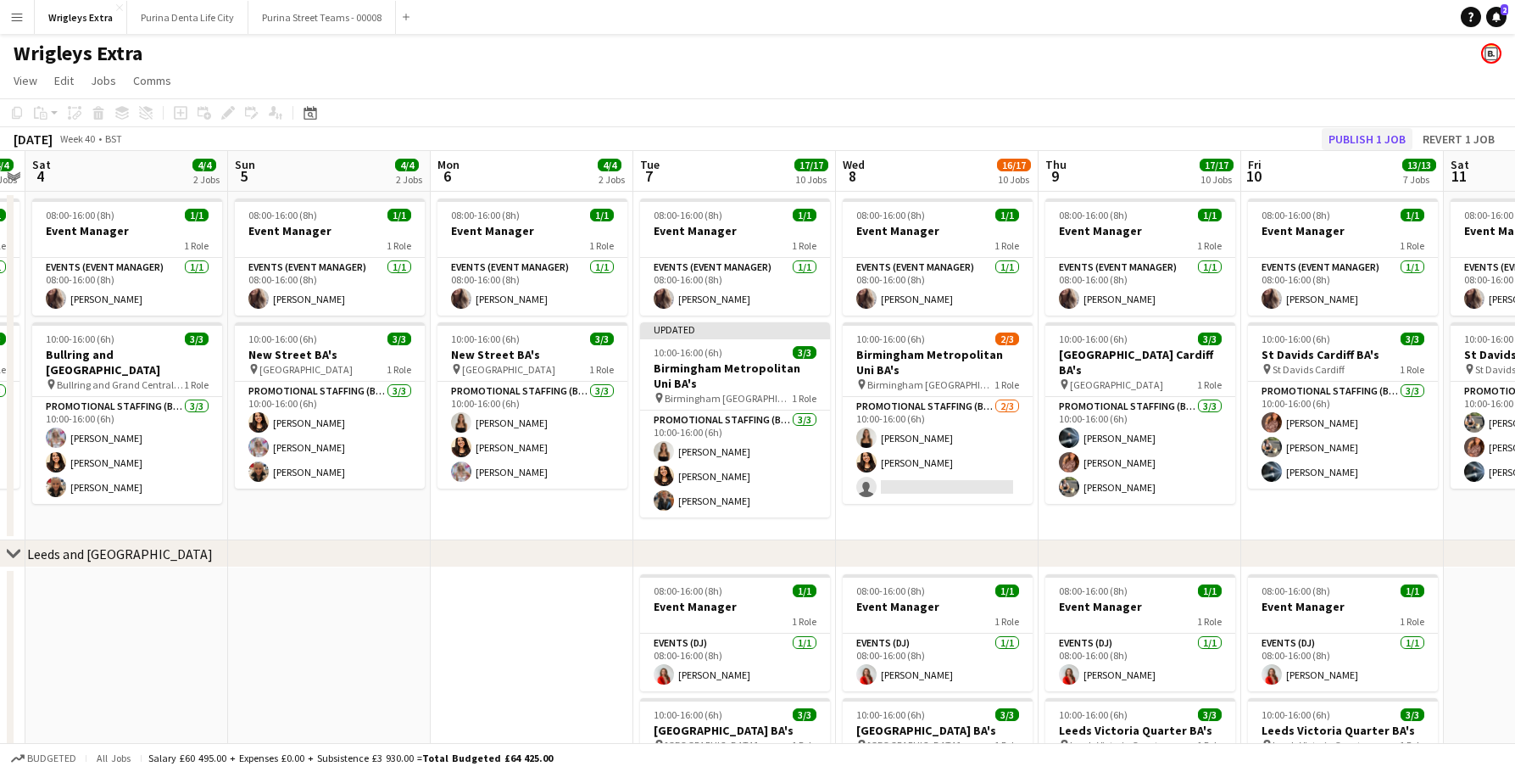
click at [1362, 136] on button "Publish 1 job" at bounding box center [1367, 139] width 91 height 22
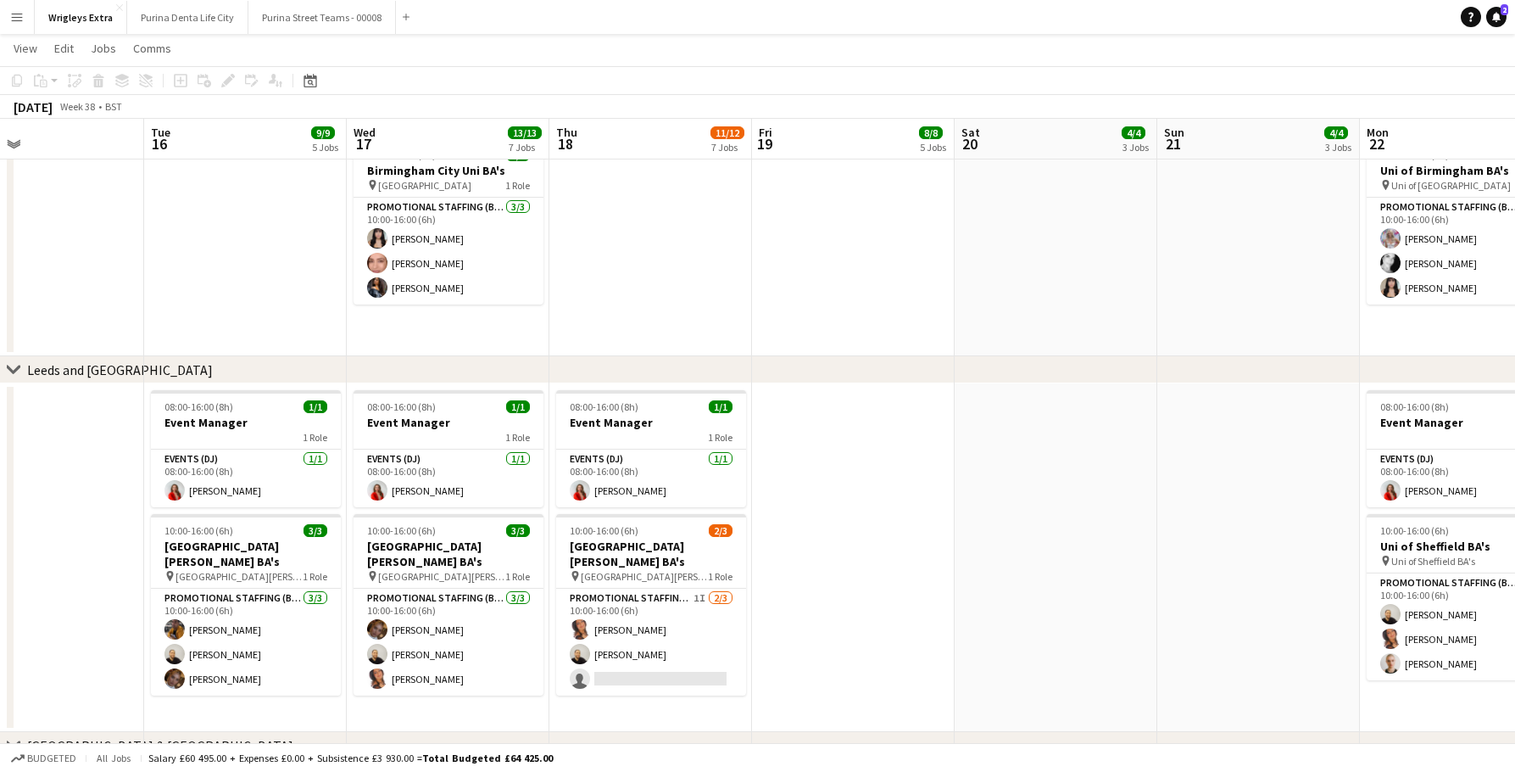
scroll to position [0, 462]
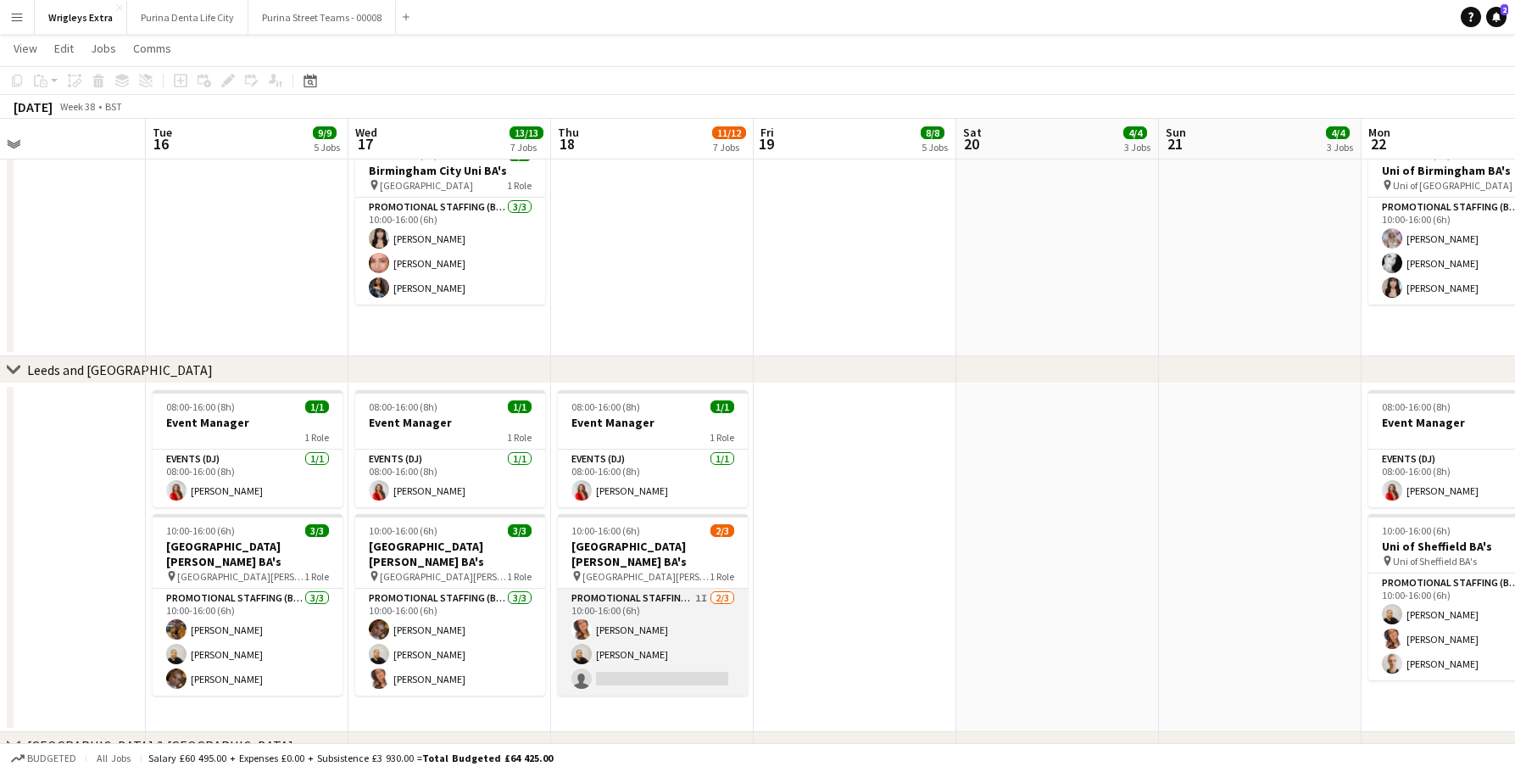
click at [675, 649] on app-card-role "Promotional Staffing (Brand Ambassadors) 1I [DATE] 10:00-16:00 (6h) [PERSON_NAM…" at bounding box center [653, 642] width 190 height 107
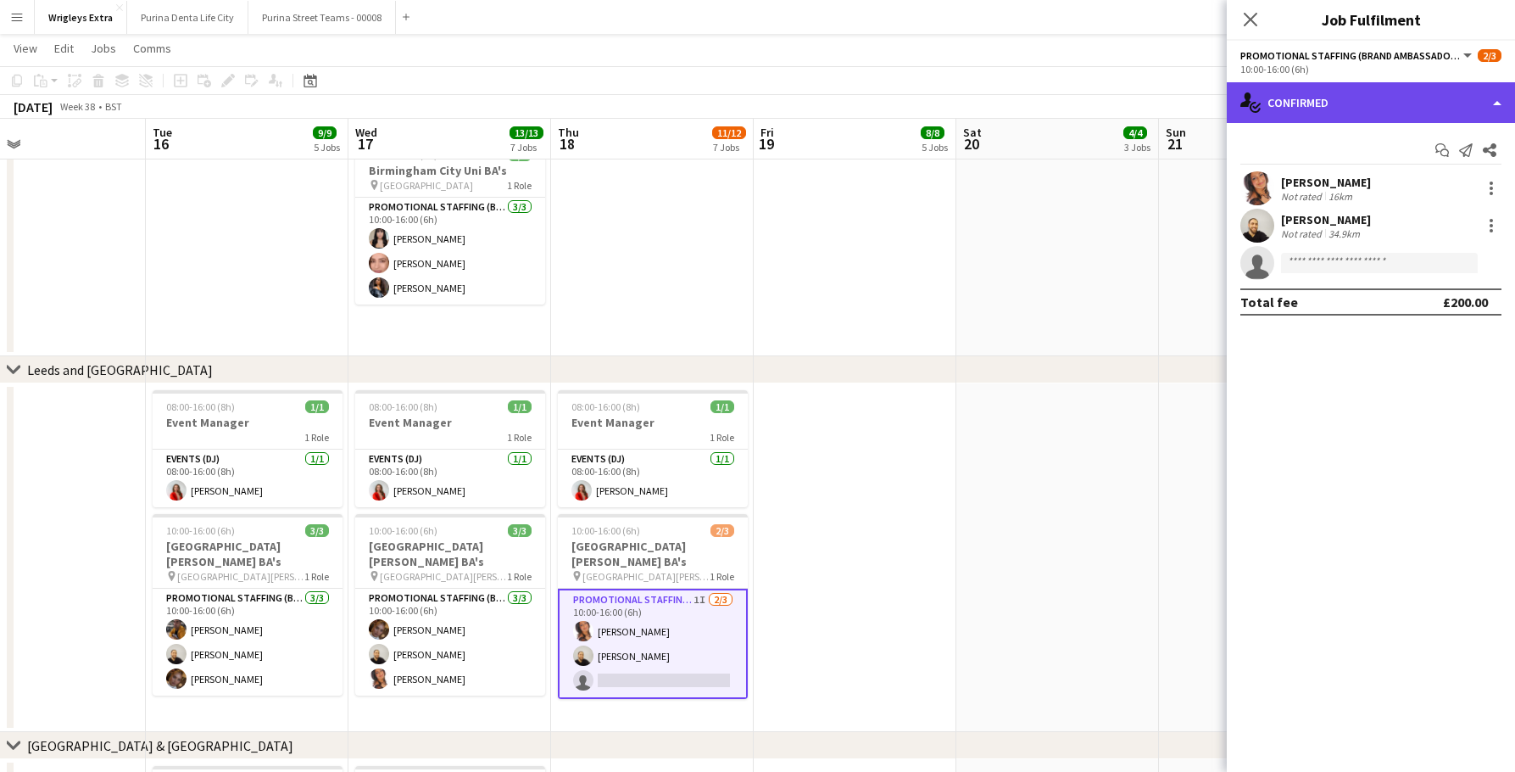
click at [1339, 114] on div "single-neutral-actions-check-2 Confirmed" at bounding box center [1371, 102] width 288 height 41
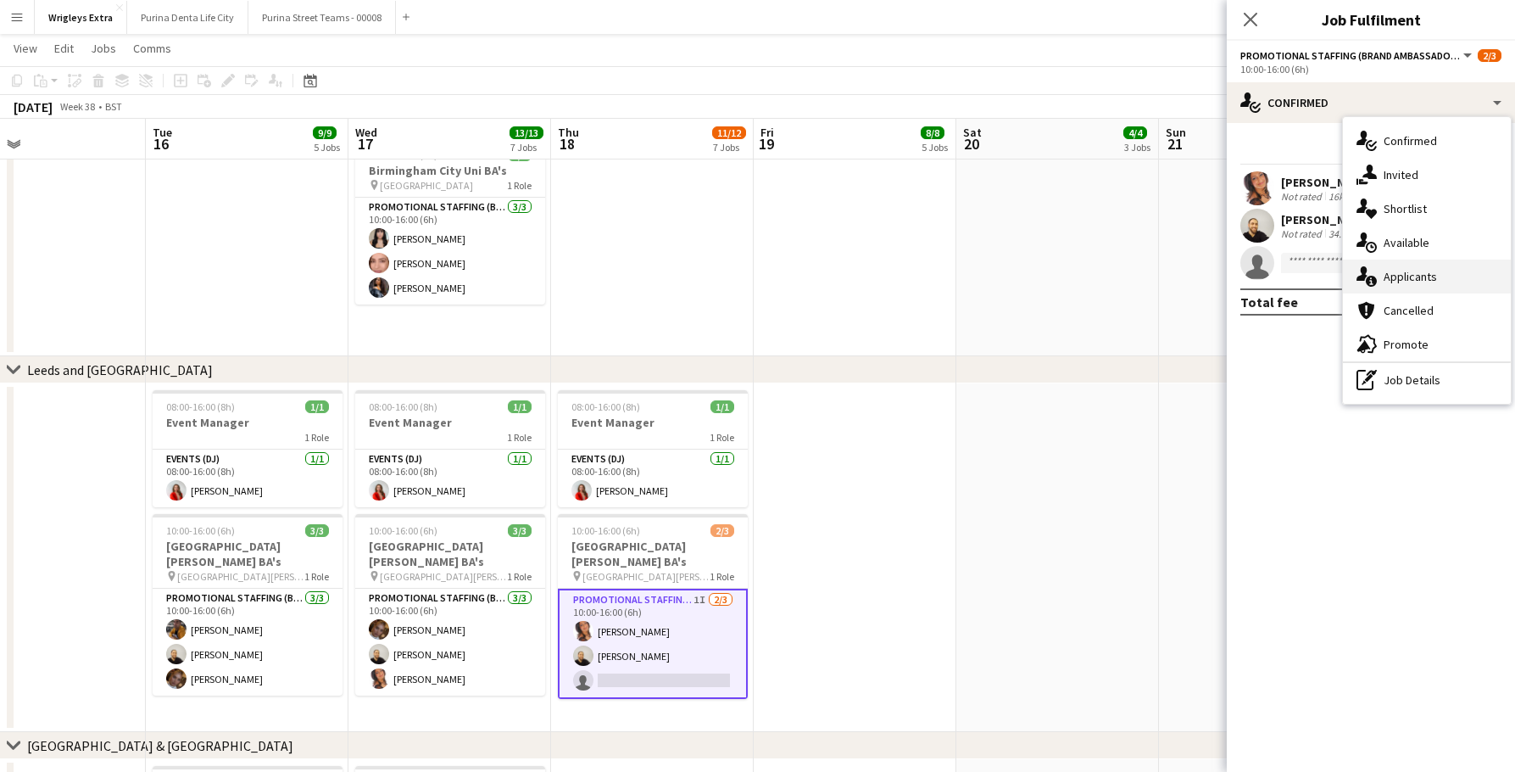
click at [1443, 279] on div "single-neutral-actions-information Applicants" at bounding box center [1427, 276] width 168 height 34
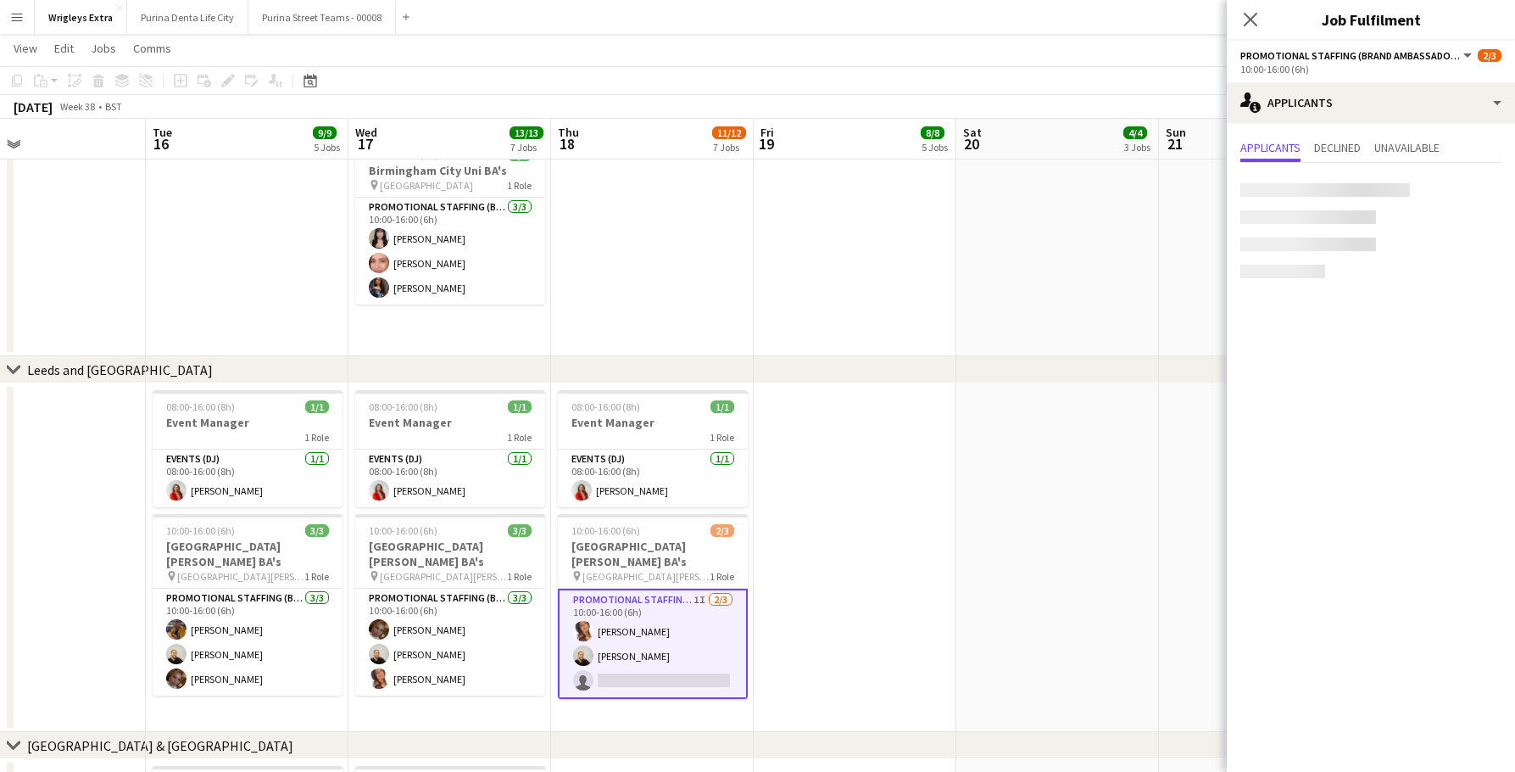
click at [834, 224] on app-date-cell at bounding box center [855, 182] width 203 height 349
